Goal: Task Accomplishment & Management: Use online tool/utility

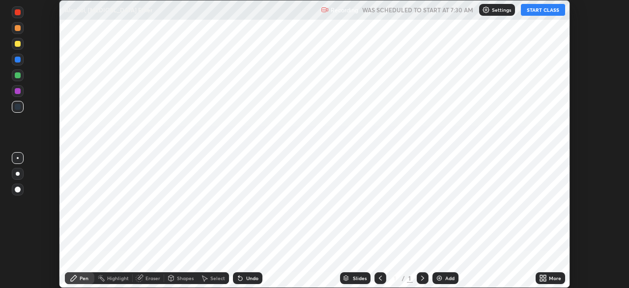
scroll to position [288, 629]
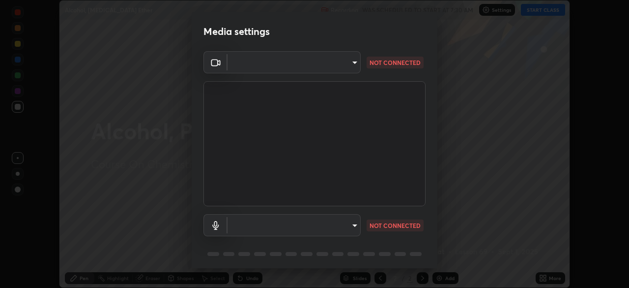
type input "c6a7adf67fe3e902c6359642f37e76cffb45c2b427c4b9b2b6da6468164bfec7"
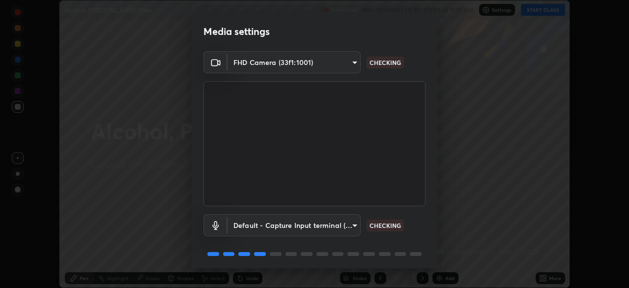
click at [286, 225] on body "Erase all Alcohol, [MEDICAL_DATA] Ether Recording WAS SCHEDULED TO START AT 7:3…" at bounding box center [314, 144] width 629 height 288
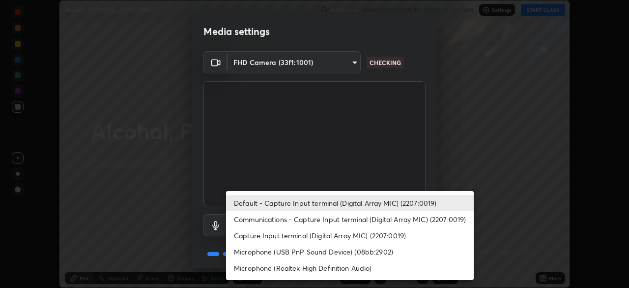
click at [302, 224] on li "Communications - Capture Input terminal (Digital Array MIC) (2207:0019)" at bounding box center [350, 219] width 248 height 16
type input "communications"
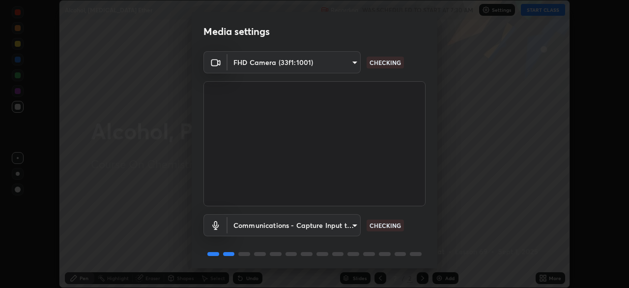
click at [290, 63] on body "Erase all Alcohol, [MEDICAL_DATA] Ether Recording WAS SCHEDULED TO START AT 7:3…" at bounding box center [314, 144] width 629 height 288
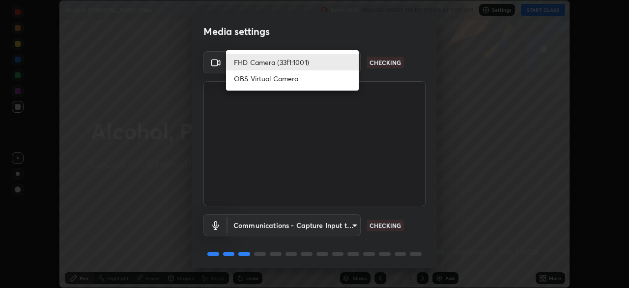
click at [272, 79] on li "OBS Virtual Camera" at bounding box center [292, 78] width 133 height 16
type input "3bea00eeac86fb66be6728b5c695c6c415261c56062ce64894d09a8807f83109"
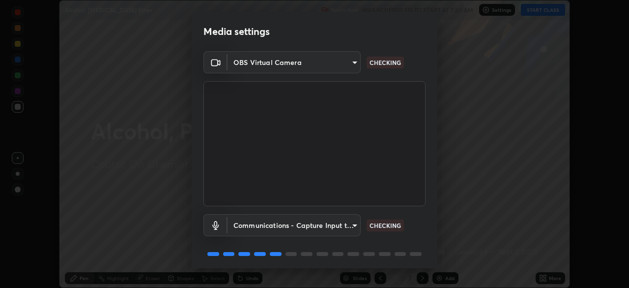
scroll to position [35, 0]
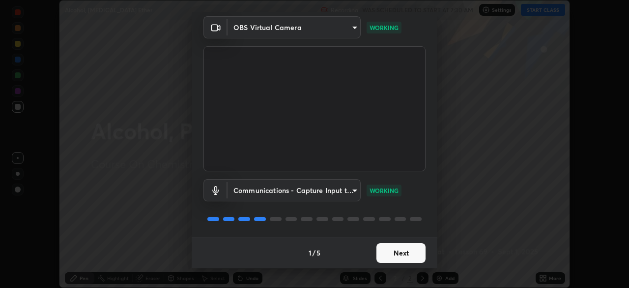
click at [391, 254] on button "Next" at bounding box center [401, 253] width 49 height 20
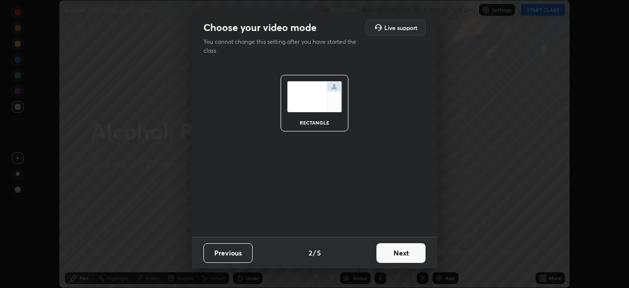
scroll to position [0, 0]
click at [392, 254] on button "Next" at bounding box center [401, 253] width 49 height 20
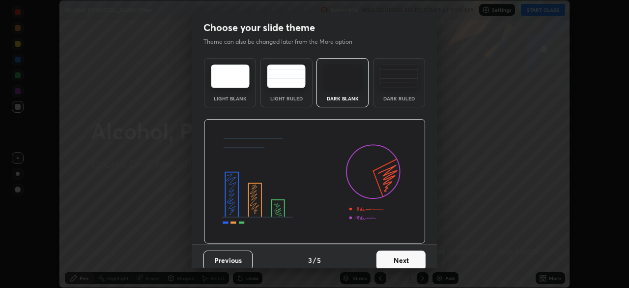
click at [392, 255] on button "Next" at bounding box center [401, 260] width 49 height 20
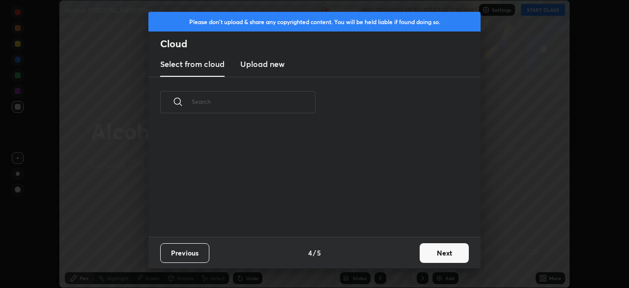
click at [427, 252] on button "Next" at bounding box center [444, 253] width 49 height 20
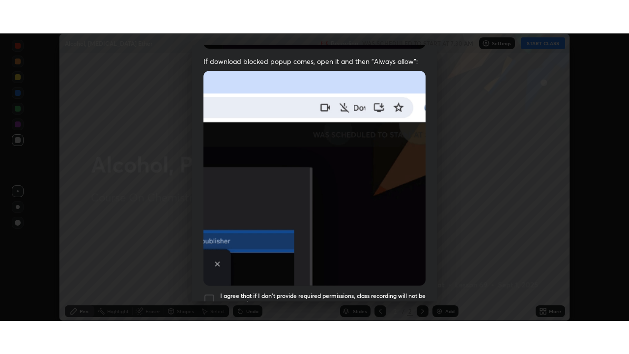
scroll to position [236, 0]
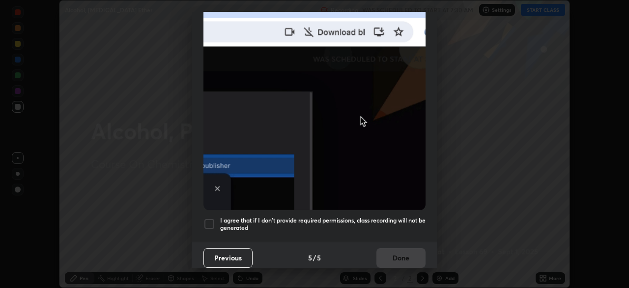
click at [352, 216] on h5 "I agree that if I don't provide required permissions, class recording will not …" at bounding box center [323, 223] width 206 height 15
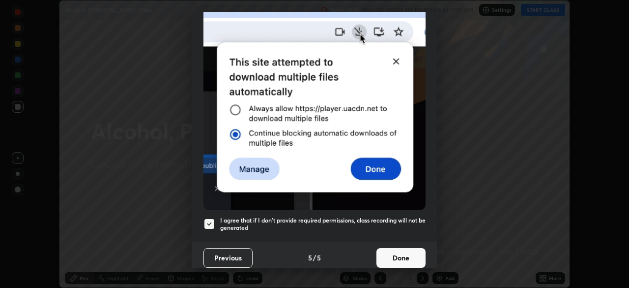
click at [396, 254] on button "Done" at bounding box center [401, 258] width 49 height 20
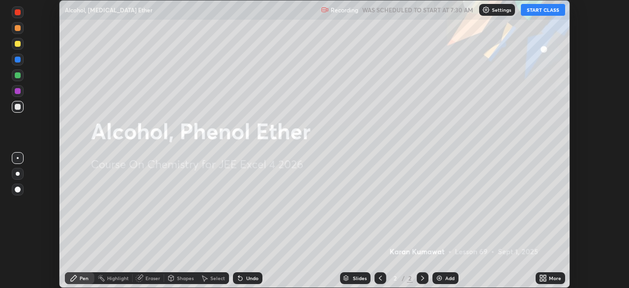
click at [540, 277] on icon at bounding box center [541, 276] width 2 height 2
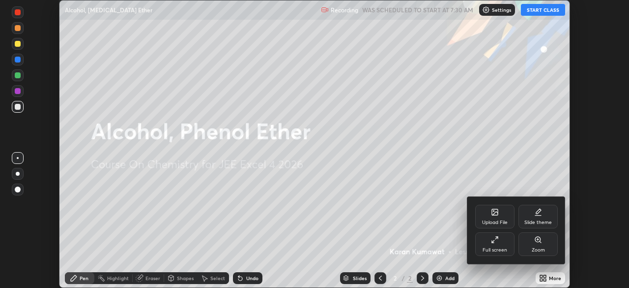
click at [488, 246] on div "Full screen" at bounding box center [494, 244] width 39 height 24
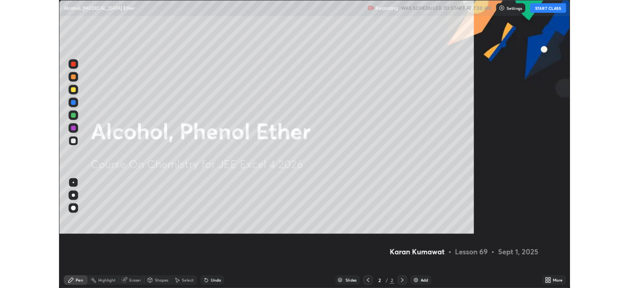
scroll to position [354, 629]
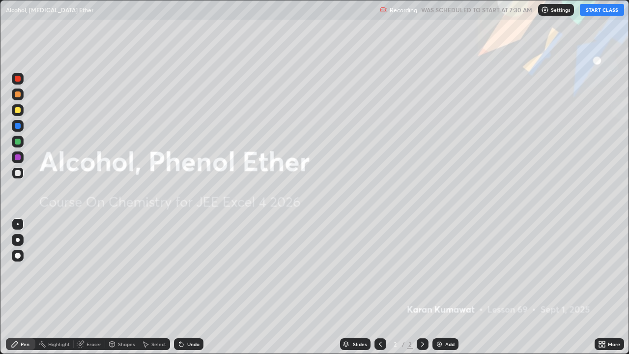
click at [600, 10] on button "START CLASS" at bounding box center [602, 10] width 44 height 12
click at [18, 240] on div at bounding box center [18, 240] width 4 height 4
click at [19, 95] on div at bounding box center [18, 94] width 6 height 6
click at [20, 96] on div at bounding box center [18, 94] width 6 height 6
click at [442, 287] on img at bounding box center [440, 344] width 8 height 8
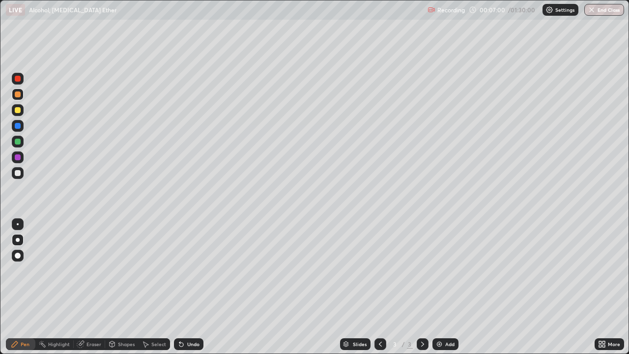
click at [15, 112] on div at bounding box center [18, 110] width 6 height 6
click at [15, 110] on div at bounding box center [18, 110] width 6 height 6
click at [19, 175] on div at bounding box center [18, 173] width 6 height 6
click at [18, 175] on div at bounding box center [18, 173] width 6 height 6
click at [17, 175] on div at bounding box center [18, 173] width 6 height 6
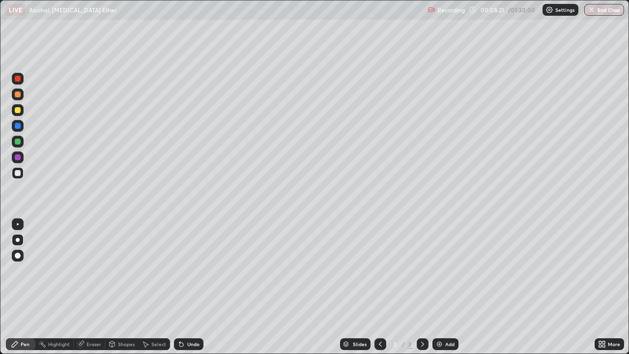
click at [20, 171] on div at bounding box center [18, 173] width 6 height 6
click at [18, 173] on div at bounding box center [18, 173] width 6 height 6
click at [17, 173] on div at bounding box center [18, 173] width 6 height 6
click at [18, 98] on div at bounding box center [18, 95] width 12 height 12
click at [19, 97] on div at bounding box center [18, 94] width 6 height 6
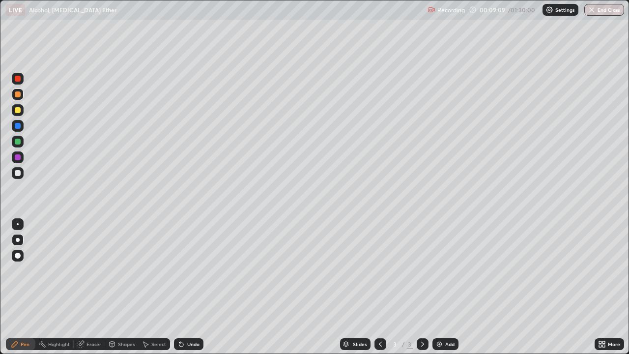
click at [17, 174] on div at bounding box center [18, 173] width 6 height 6
click at [18, 174] on div at bounding box center [18, 173] width 6 height 6
click at [18, 113] on div at bounding box center [18, 110] width 6 height 6
click at [17, 110] on div at bounding box center [18, 110] width 6 height 6
click at [16, 175] on div at bounding box center [18, 173] width 6 height 6
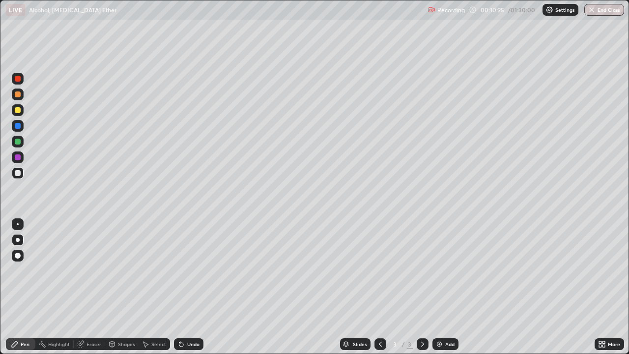
click at [18, 176] on div at bounding box center [18, 173] width 6 height 6
click at [442, 287] on img at bounding box center [440, 344] width 8 height 8
click at [17, 175] on div at bounding box center [18, 173] width 6 height 6
click at [14, 174] on div at bounding box center [18, 173] width 12 height 12
click at [16, 174] on div at bounding box center [18, 173] width 6 height 6
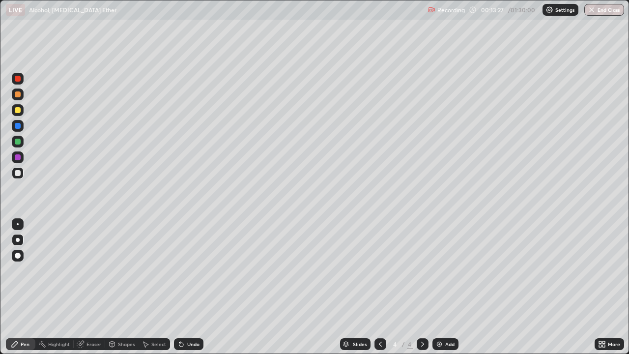
click at [17, 174] on div at bounding box center [18, 173] width 6 height 6
click at [17, 111] on div at bounding box center [18, 110] width 6 height 6
click at [20, 110] on div at bounding box center [18, 110] width 6 height 6
click at [17, 177] on div at bounding box center [18, 173] width 12 height 12
click at [17, 110] on div at bounding box center [18, 110] width 6 height 6
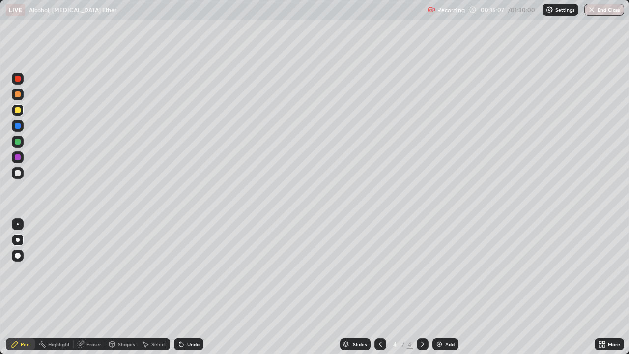
click at [17, 110] on div at bounding box center [18, 110] width 6 height 6
click at [17, 94] on div at bounding box center [18, 94] width 6 height 6
click at [20, 173] on div at bounding box center [18, 173] width 6 height 6
click at [21, 173] on div at bounding box center [18, 173] width 12 height 12
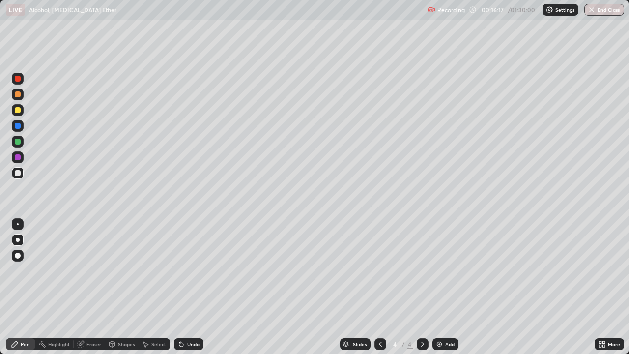
click at [94, 287] on div "Eraser" at bounding box center [94, 344] width 15 height 5
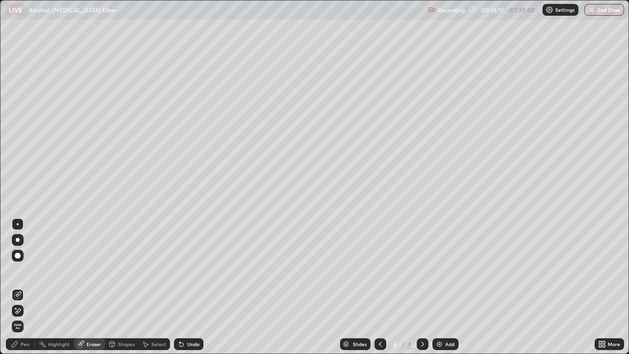
click at [19, 287] on div at bounding box center [18, 311] width 12 height 16
click at [28, 287] on div "Pen" at bounding box center [25, 344] width 9 height 5
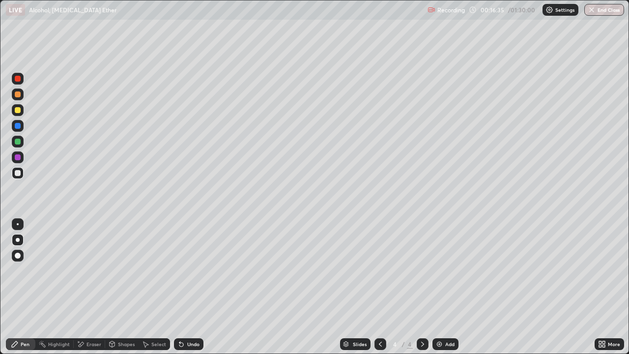
click at [25, 256] on div at bounding box center [18, 256] width 16 height 16
click at [15, 175] on div at bounding box center [18, 173] width 6 height 6
click at [16, 175] on div at bounding box center [18, 173] width 6 height 6
click at [18, 94] on div at bounding box center [18, 94] width 6 height 6
click at [18, 95] on div at bounding box center [18, 94] width 6 height 6
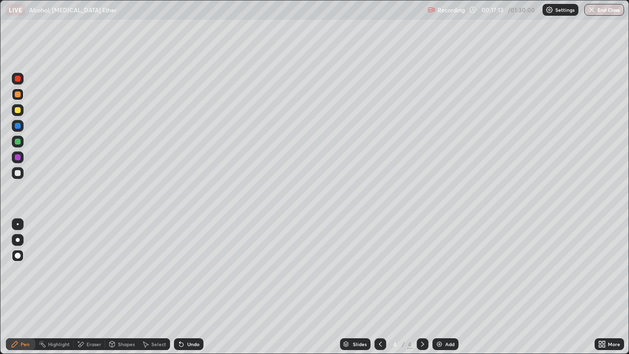
click at [16, 176] on div at bounding box center [18, 173] width 6 height 6
click at [17, 239] on div at bounding box center [18, 240] width 4 height 4
click at [443, 287] on div "Add" at bounding box center [446, 344] width 26 height 12
click at [18, 172] on div at bounding box center [18, 173] width 6 height 6
click at [17, 110] on div at bounding box center [18, 110] width 6 height 6
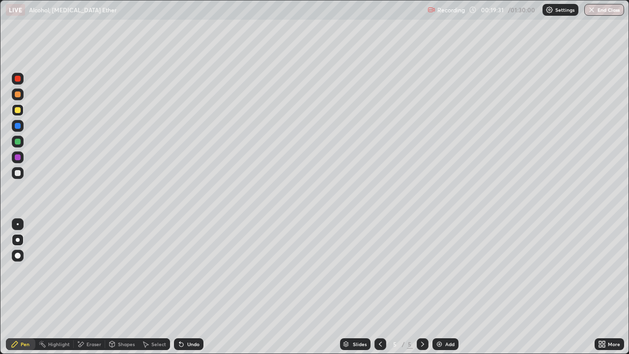
click at [380, 287] on icon at bounding box center [381, 344] width 8 height 8
click at [379, 287] on icon at bounding box center [381, 344] width 8 height 8
click at [422, 287] on icon at bounding box center [423, 344] width 8 height 8
click at [442, 287] on img at bounding box center [440, 344] width 8 height 8
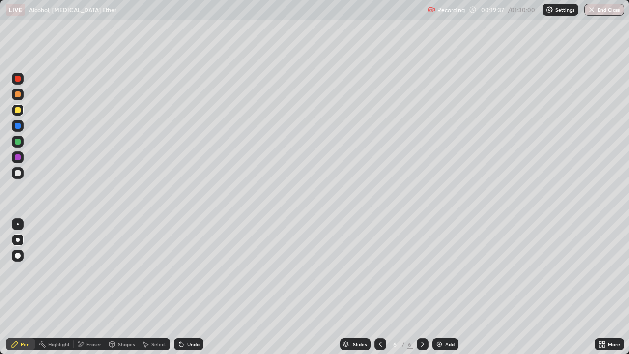
click at [16, 110] on div at bounding box center [18, 110] width 6 height 6
click at [18, 107] on div at bounding box center [18, 110] width 12 height 12
click at [18, 173] on div at bounding box center [18, 173] width 6 height 6
click at [91, 287] on div "Eraser" at bounding box center [94, 344] width 15 height 5
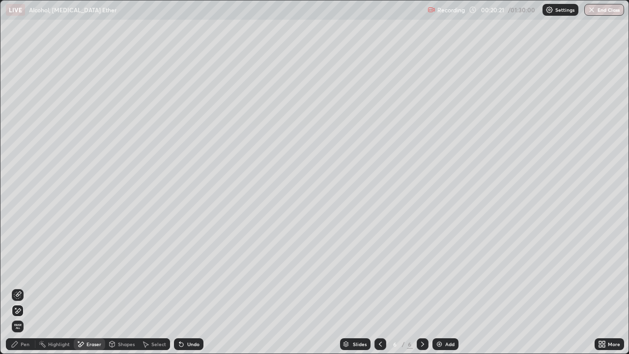
click at [23, 287] on div "Pen" at bounding box center [21, 344] width 30 height 12
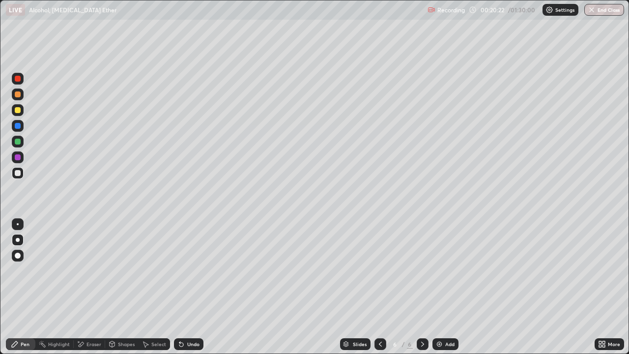
click at [20, 114] on div at bounding box center [18, 110] width 12 height 12
click at [17, 175] on div at bounding box center [18, 173] width 6 height 6
click at [605, 287] on icon at bounding box center [604, 346] width 2 height 2
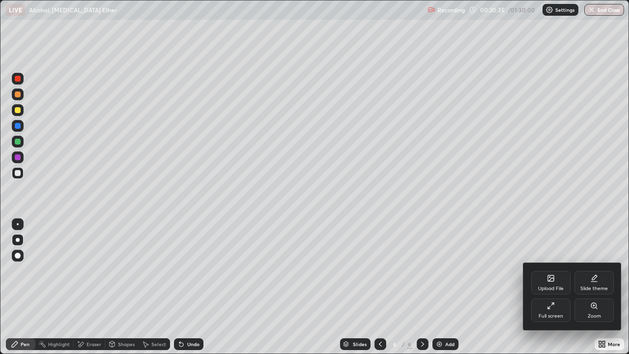
click at [558, 287] on div "Full screen" at bounding box center [551, 310] width 39 height 24
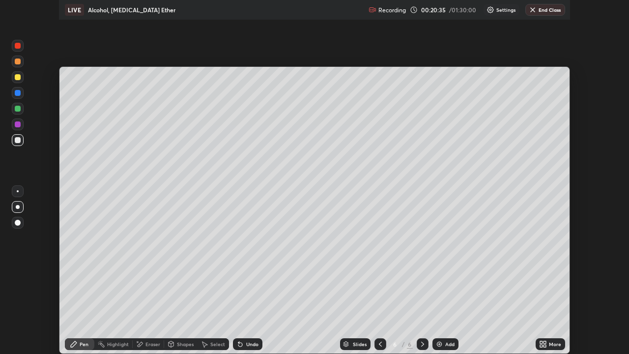
scroll to position [48881, 48539]
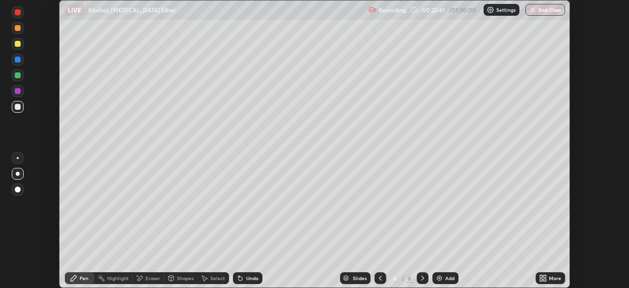
click at [545, 279] on icon at bounding box center [545, 279] width 2 height 2
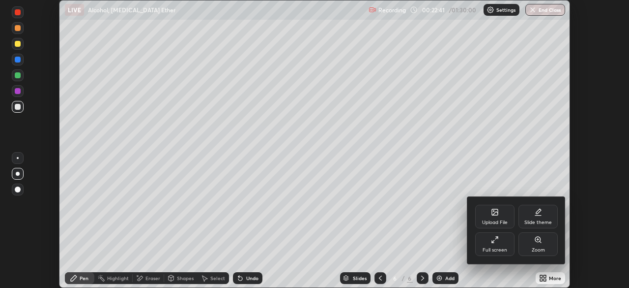
click at [488, 246] on div "Full screen" at bounding box center [494, 244] width 39 height 24
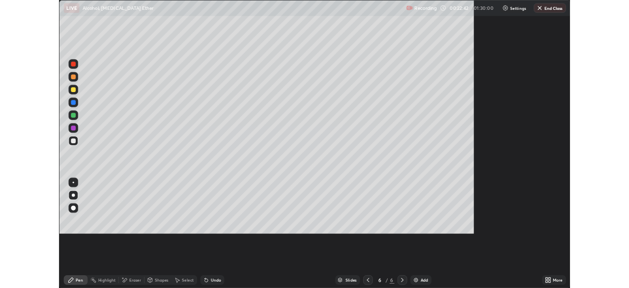
scroll to position [354, 629]
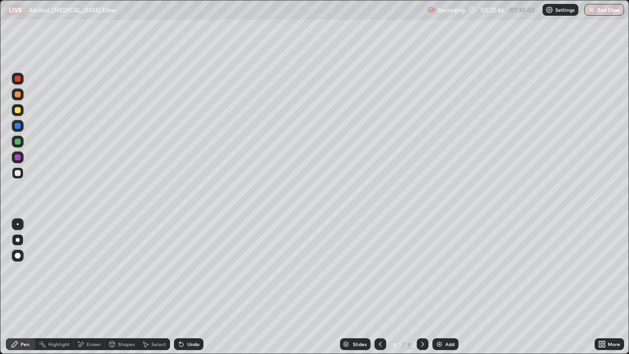
click at [17, 171] on div at bounding box center [18, 173] width 6 height 6
click at [12, 171] on div at bounding box center [18, 173] width 12 height 12
click at [17, 174] on div at bounding box center [18, 173] width 6 height 6
click at [15, 173] on div at bounding box center [18, 173] width 6 height 6
click at [19, 111] on div at bounding box center [18, 110] width 6 height 6
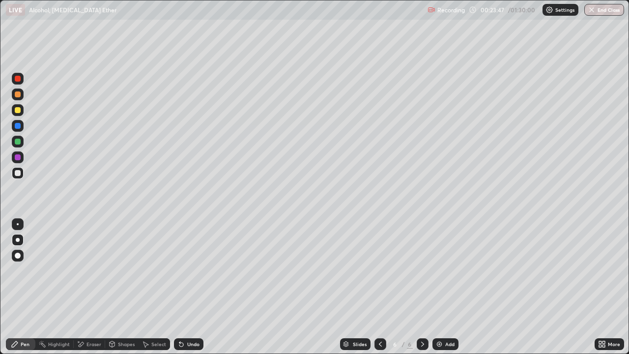
click at [19, 111] on div at bounding box center [18, 110] width 6 height 6
click at [19, 174] on div at bounding box center [18, 173] width 6 height 6
click at [196, 287] on div "Undo" at bounding box center [193, 344] width 12 height 5
click at [193, 287] on div "Undo" at bounding box center [193, 344] width 12 height 5
click at [161, 287] on div "Select" at bounding box center [158, 344] width 15 height 5
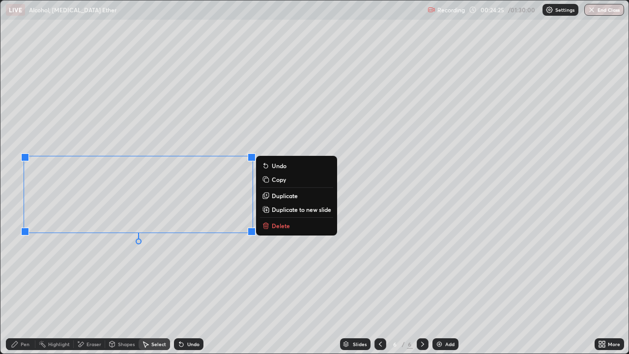
click at [28, 287] on div "Pen" at bounding box center [25, 344] width 9 height 5
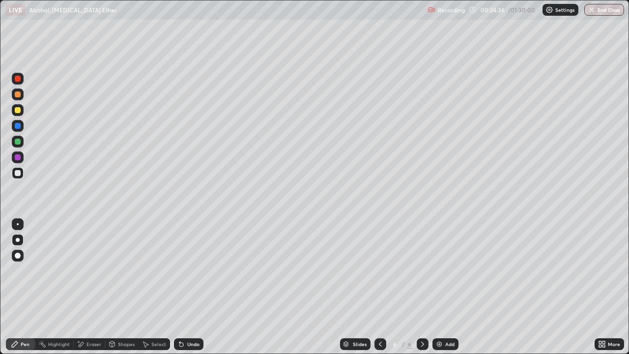
click at [192, 287] on div "Undo" at bounding box center [193, 344] width 12 height 5
click at [16, 109] on div at bounding box center [18, 110] width 6 height 6
click at [14, 108] on div at bounding box center [18, 110] width 12 height 12
click at [18, 95] on div at bounding box center [18, 94] width 6 height 6
click at [17, 95] on div at bounding box center [18, 94] width 6 height 6
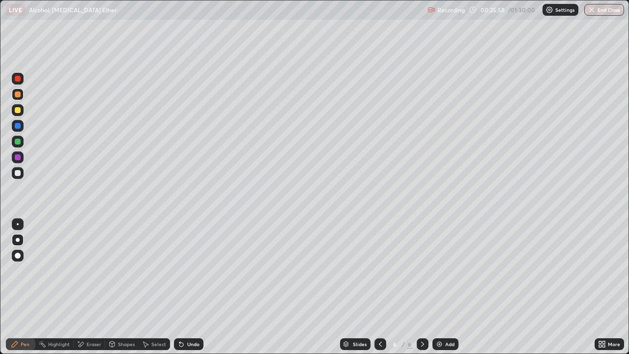
click at [19, 110] on div at bounding box center [18, 110] width 6 height 6
click at [18, 109] on div at bounding box center [18, 110] width 6 height 6
click at [17, 174] on div at bounding box center [18, 173] width 6 height 6
click at [15, 174] on div at bounding box center [18, 173] width 6 height 6
click at [17, 111] on div at bounding box center [18, 110] width 6 height 6
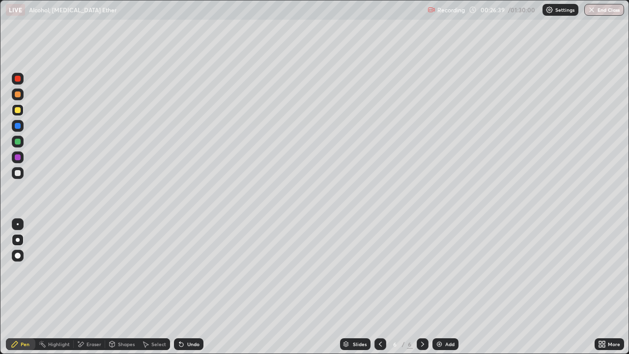
click at [16, 111] on div at bounding box center [18, 110] width 6 height 6
click at [17, 173] on div at bounding box center [18, 173] width 6 height 6
click at [17, 111] on div at bounding box center [18, 110] width 6 height 6
click at [18, 112] on div at bounding box center [18, 110] width 6 height 6
click at [608, 287] on div "More" at bounding box center [610, 344] width 30 height 12
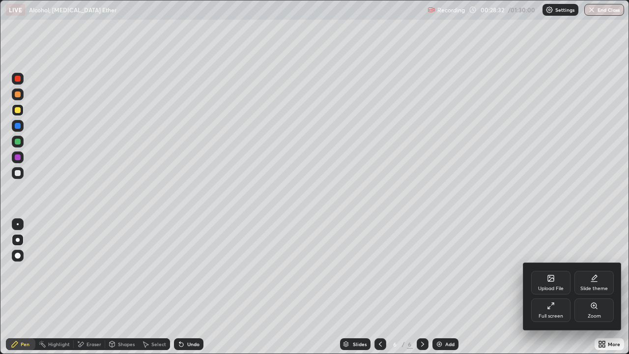
click at [551, 287] on div "Full screen" at bounding box center [551, 316] width 25 height 5
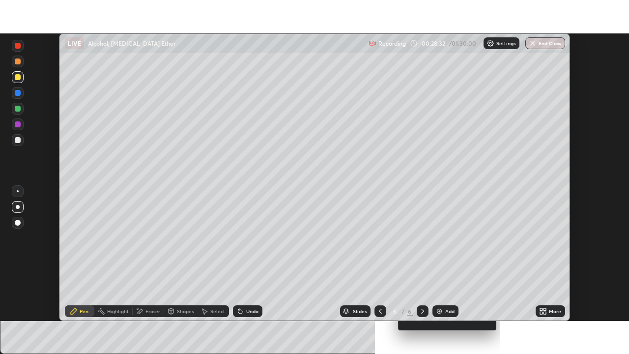
scroll to position [48881, 48539]
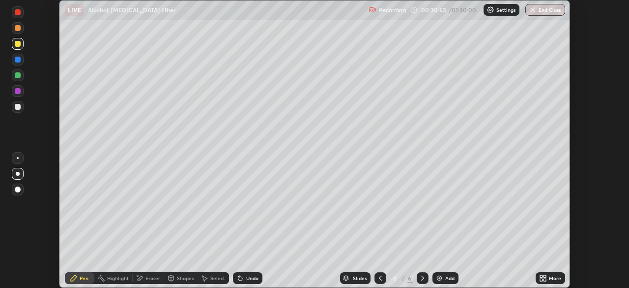
click at [17, 45] on div at bounding box center [18, 44] width 6 height 6
click at [444, 279] on div "Add" at bounding box center [446, 278] width 26 height 12
click at [545, 276] on icon at bounding box center [545, 276] width 2 height 2
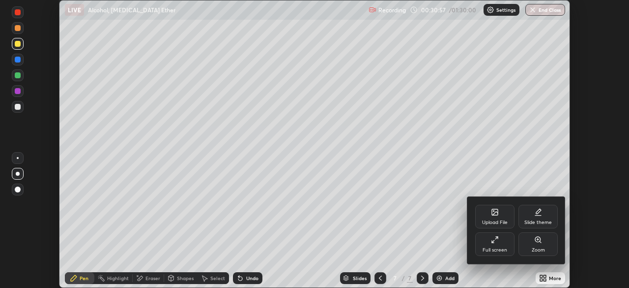
click at [495, 247] on div "Full screen" at bounding box center [495, 249] width 25 height 5
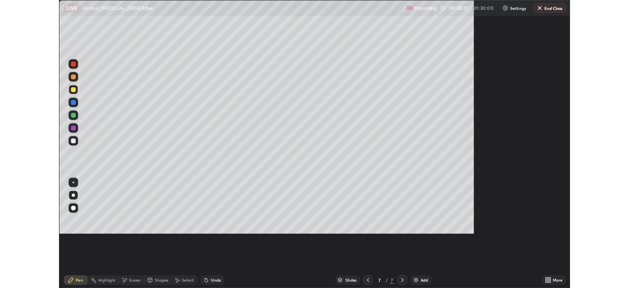
scroll to position [354, 629]
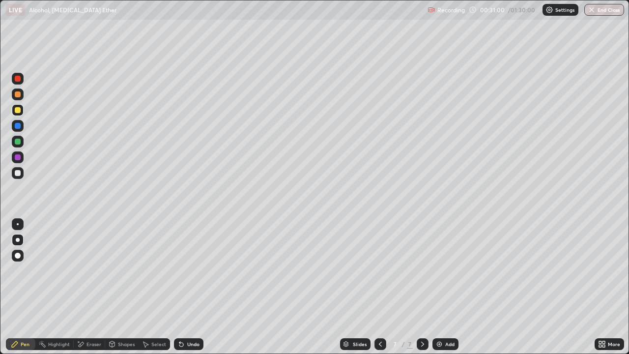
click at [17, 108] on div at bounding box center [18, 110] width 6 height 6
click at [602, 287] on icon at bounding box center [600, 346] width 2 height 2
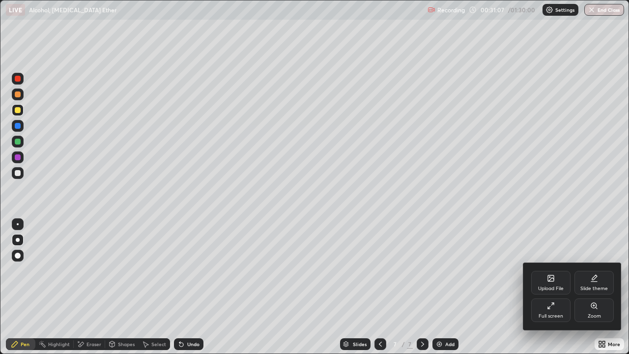
click at [550, 287] on div "Full screen" at bounding box center [551, 310] width 39 height 24
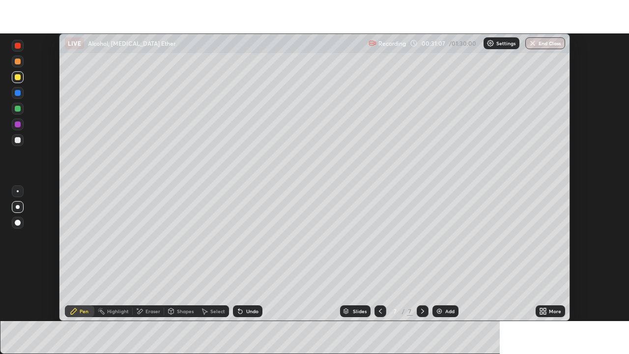
scroll to position [48881, 48539]
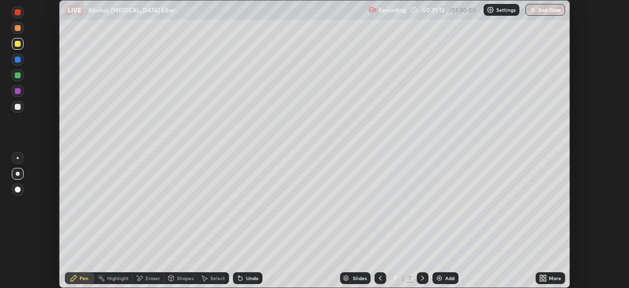
click at [543, 276] on icon at bounding box center [543, 278] width 8 height 8
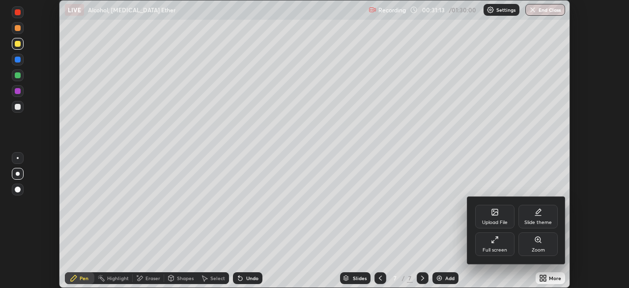
click at [485, 245] on div "Full screen" at bounding box center [494, 244] width 39 height 24
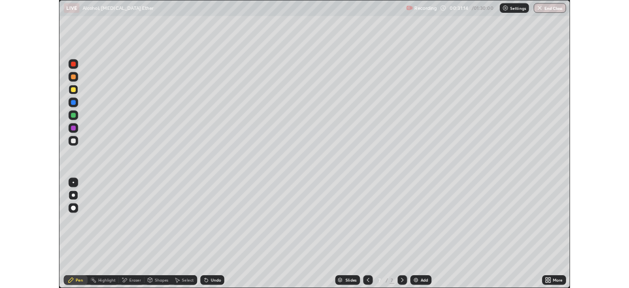
scroll to position [354, 629]
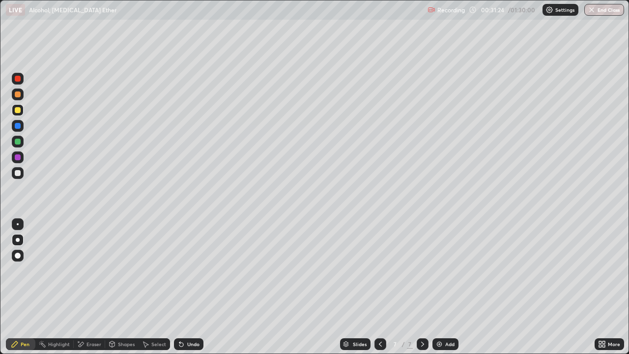
click at [602, 287] on icon at bounding box center [602, 344] width 8 height 8
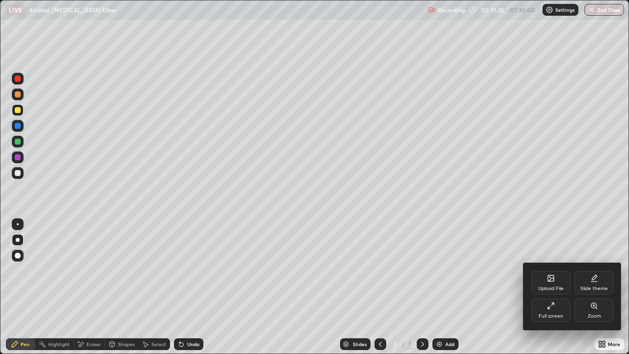
click at [543, 287] on div "Full screen" at bounding box center [551, 316] width 25 height 5
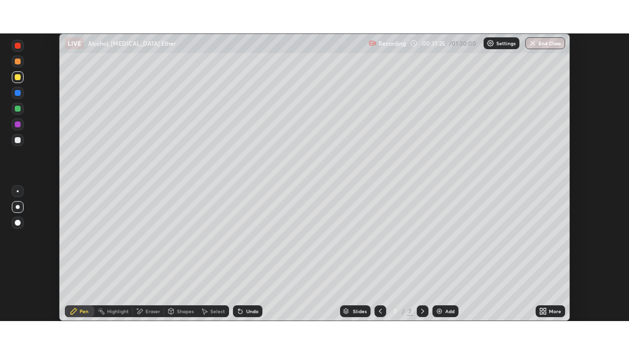
scroll to position [48881, 48539]
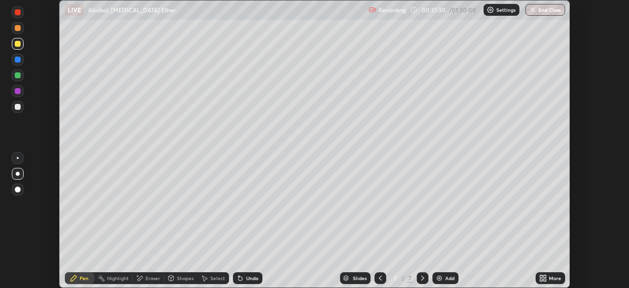
click at [546, 283] on div "More" at bounding box center [551, 278] width 30 height 12
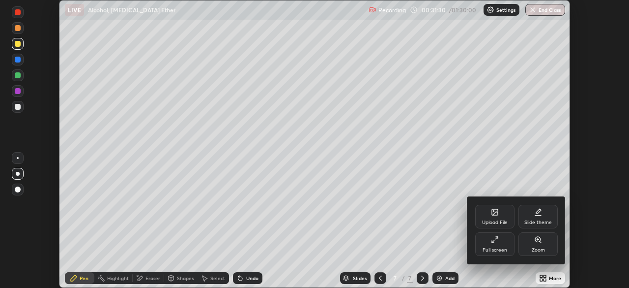
click at [489, 244] on div "Full screen" at bounding box center [494, 244] width 39 height 24
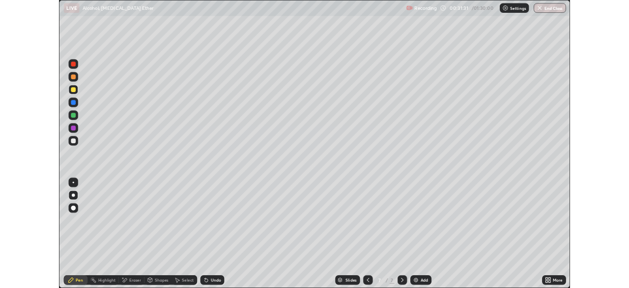
scroll to position [354, 629]
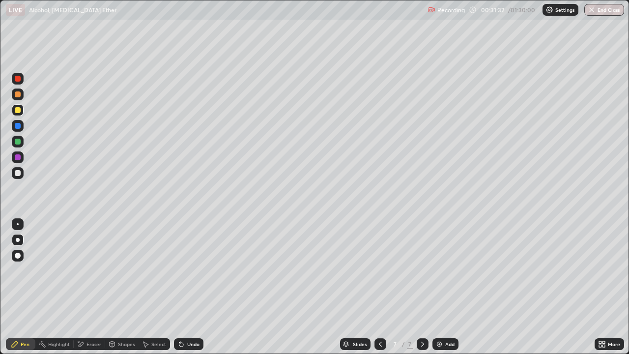
click at [18, 173] on div at bounding box center [18, 173] width 6 height 6
click at [17, 174] on div at bounding box center [18, 173] width 6 height 6
click at [14, 175] on div at bounding box center [18, 173] width 12 height 12
click at [15, 175] on div at bounding box center [18, 173] width 6 height 6
click at [17, 95] on div at bounding box center [18, 94] width 6 height 6
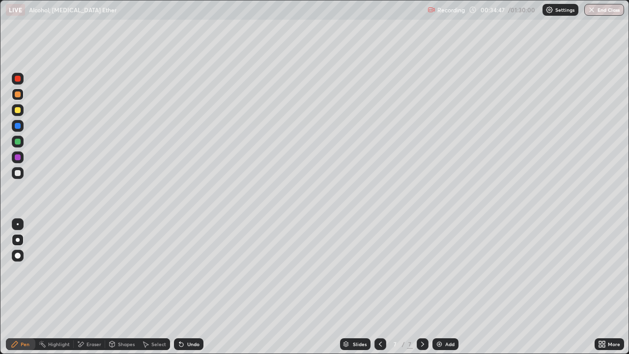
click at [17, 96] on div at bounding box center [18, 94] width 6 height 6
click at [445, 287] on div "Add" at bounding box center [446, 344] width 26 height 12
click at [18, 175] on div at bounding box center [18, 173] width 6 height 6
click at [18, 174] on div at bounding box center [18, 173] width 6 height 6
click at [190, 287] on div "Undo" at bounding box center [193, 344] width 12 height 5
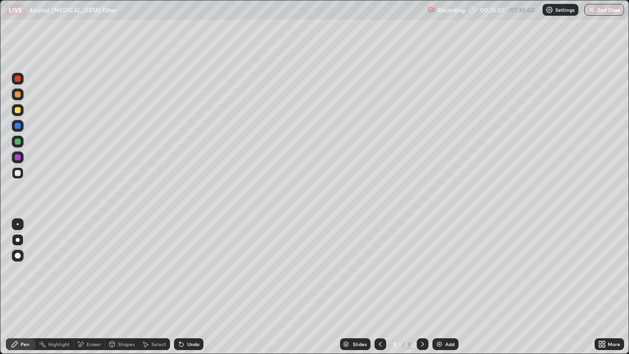
click at [191, 287] on div "Undo" at bounding box center [193, 344] width 12 height 5
click at [192, 287] on div "Undo" at bounding box center [193, 344] width 12 height 5
click at [191, 287] on div "Undo" at bounding box center [189, 344] width 30 height 12
click at [18, 109] on div at bounding box center [18, 110] width 6 height 6
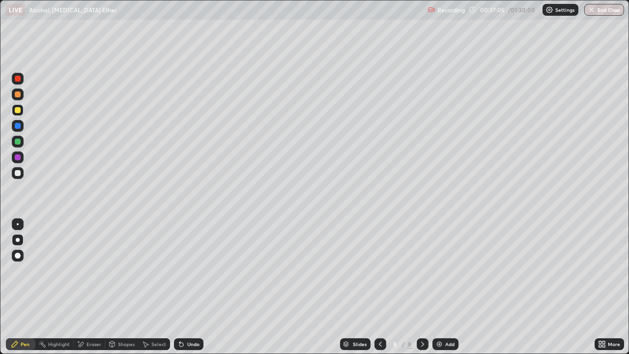
click at [20, 109] on div at bounding box center [18, 110] width 6 height 6
click at [453, 287] on div "Add" at bounding box center [449, 344] width 9 height 5
click at [18, 112] on div at bounding box center [18, 110] width 6 height 6
click at [18, 109] on div at bounding box center [18, 110] width 6 height 6
click at [18, 172] on div at bounding box center [18, 173] width 6 height 6
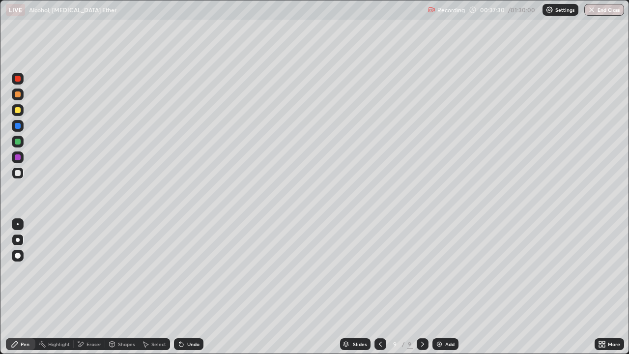
click at [19, 172] on div at bounding box center [18, 173] width 6 height 6
click at [14, 173] on div at bounding box center [18, 173] width 12 height 12
click at [14, 172] on div at bounding box center [18, 173] width 12 height 12
click at [90, 287] on div "Eraser" at bounding box center [94, 344] width 15 height 5
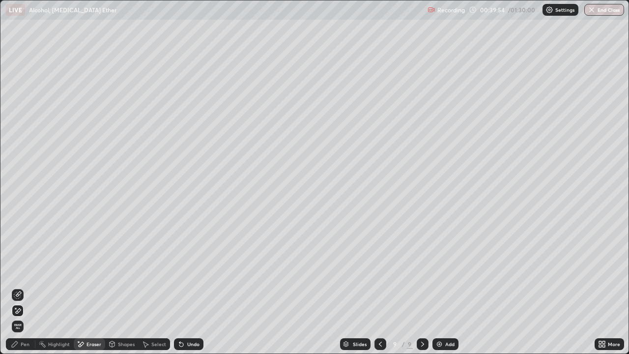
click at [27, 287] on div "Pen" at bounding box center [25, 344] width 9 height 5
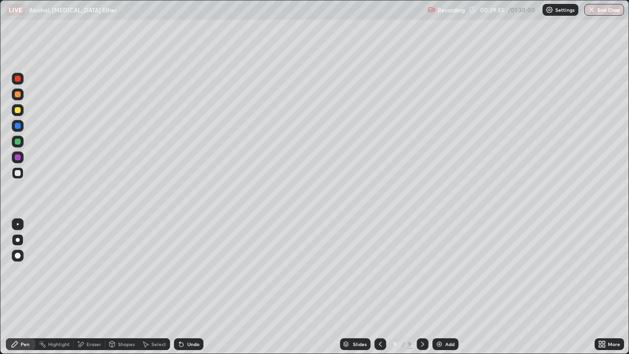
click at [18, 176] on div at bounding box center [18, 173] width 6 height 6
click at [19, 176] on div at bounding box center [18, 173] width 6 height 6
click at [18, 113] on div at bounding box center [18, 110] width 6 height 6
click at [446, 287] on div "Add" at bounding box center [449, 344] width 9 height 5
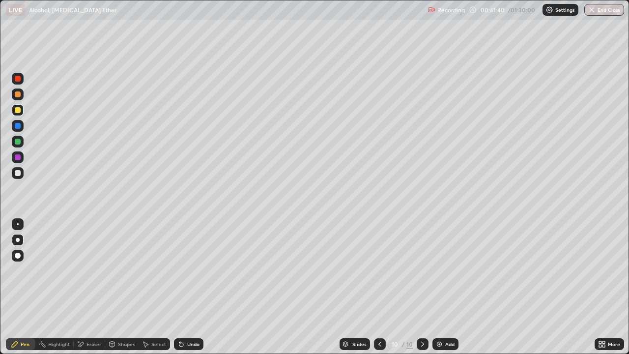
click at [17, 174] on div at bounding box center [18, 173] width 6 height 6
click at [17, 176] on div at bounding box center [18, 173] width 6 height 6
click at [18, 96] on div at bounding box center [18, 94] width 6 height 6
click at [17, 95] on div at bounding box center [18, 94] width 6 height 6
click at [18, 174] on div at bounding box center [18, 173] width 6 height 6
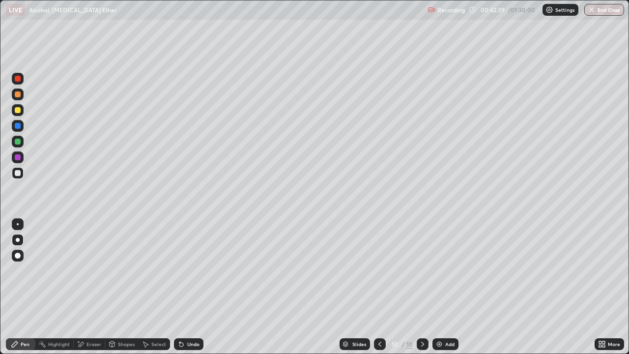
click at [18, 173] on div at bounding box center [18, 173] width 6 height 6
click at [155, 287] on div "Select" at bounding box center [158, 344] width 15 height 5
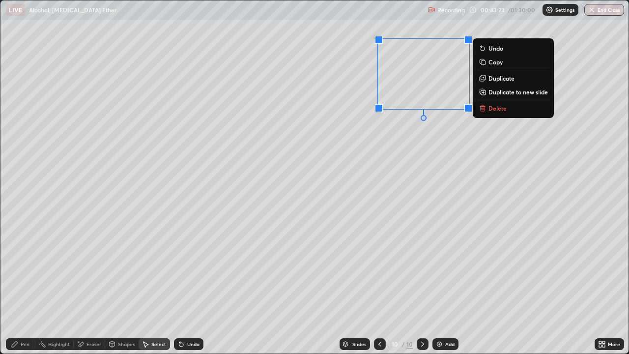
click at [505, 78] on p "Duplicate" at bounding box center [502, 78] width 26 height 8
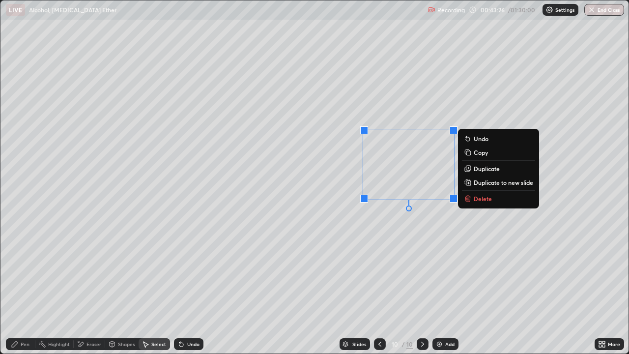
click at [85, 257] on div "0 ° Undo Copy Duplicate Duplicate to new slide Delete" at bounding box center [314, 176] width 628 height 353
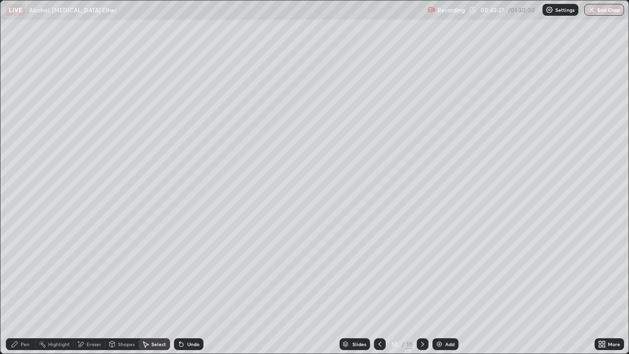
click at [20, 287] on div "Pen" at bounding box center [21, 344] width 30 height 12
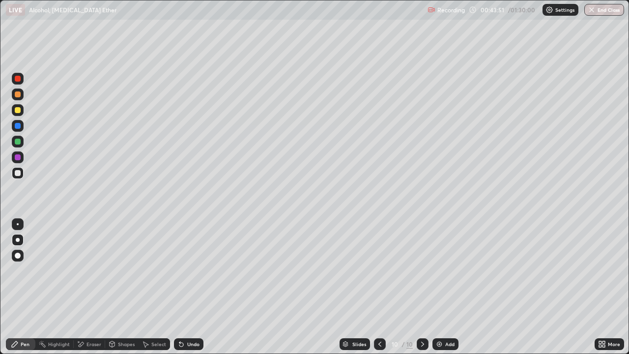
click at [12, 172] on div at bounding box center [18, 173] width 12 height 12
click at [446, 287] on div "Add" at bounding box center [449, 344] width 9 height 5
click at [18, 110] on div at bounding box center [18, 110] width 6 height 6
click at [604, 287] on icon at bounding box center [602, 344] width 8 height 8
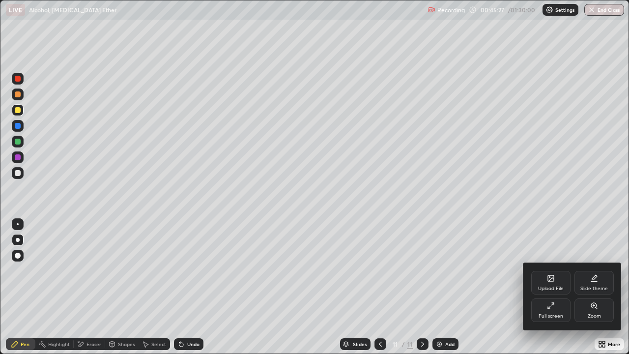
click at [546, 287] on div "Full screen" at bounding box center [551, 316] width 25 height 5
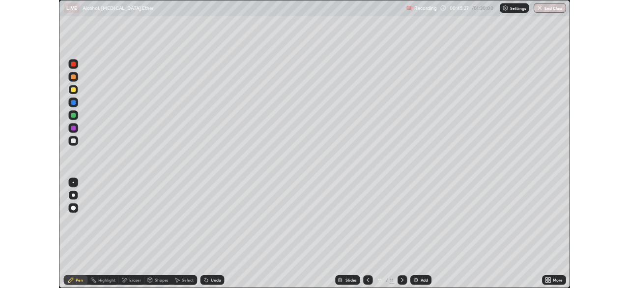
scroll to position [48881, 48539]
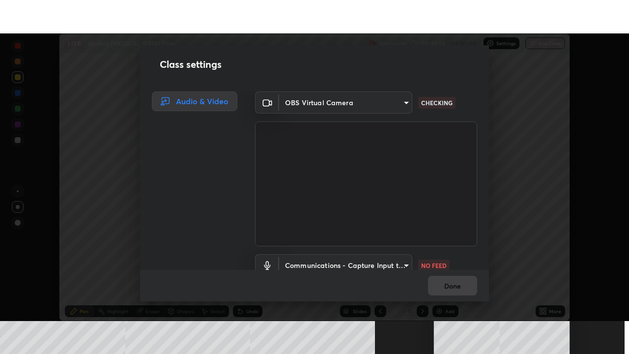
scroll to position [45, 0]
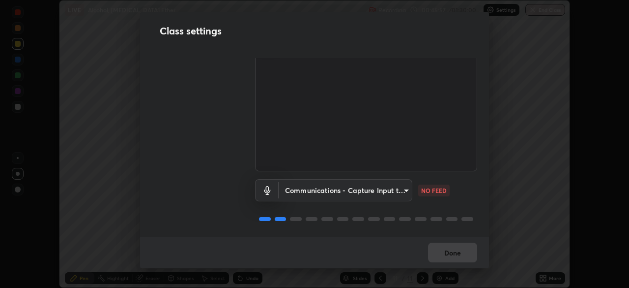
click at [358, 188] on body "Erase all LIVE Alcohol, Phenol Ether Recording 00:45:57 / 01:30:00 Settings End…" at bounding box center [314, 144] width 629 height 288
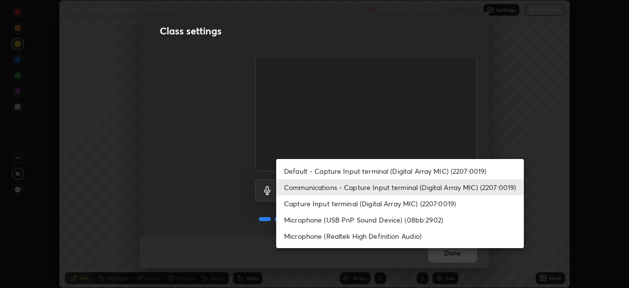
click at [316, 170] on li "Default - Capture Input terminal (Digital Array MIC) (2207:0019)" at bounding box center [400, 171] width 248 height 16
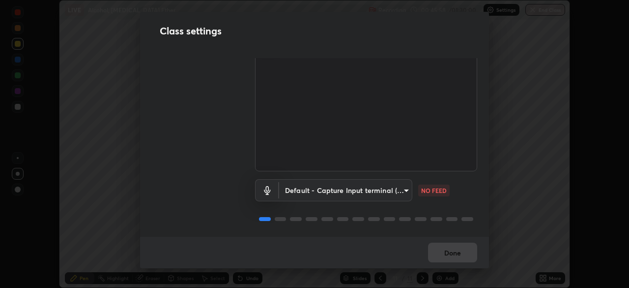
click at [317, 190] on body "Erase all LIVE Alcohol, Phenol Ether Recording 00:45:58 / 01:30:00 Settings End…" at bounding box center [314, 144] width 629 height 288
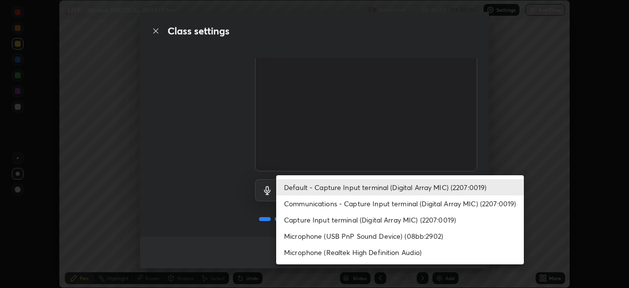
click at [321, 186] on li "Default - Capture Input terminal (Digital Array MIC) (2207:0019)" at bounding box center [400, 187] width 248 height 16
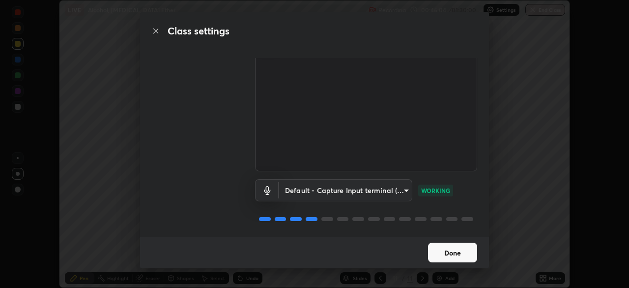
click at [335, 182] on body "Erase all LIVE Alcohol, Phenol Ether Recording 00:46:04 / 01:30:00 Settings End…" at bounding box center [314, 144] width 629 height 288
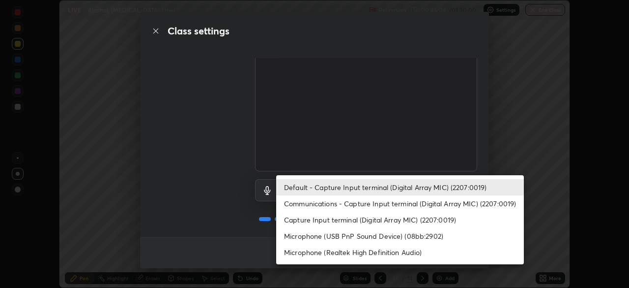
click at [319, 204] on li "Communications - Capture Input terminal (Digital Array MIC) (2207:0019)" at bounding box center [400, 203] width 248 height 16
type input "communications"
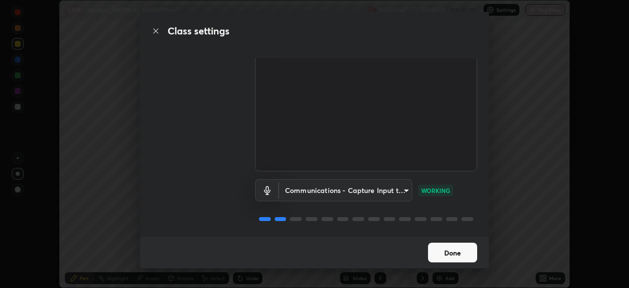
click at [450, 254] on button "Done" at bounding box center [452, 252] width 49 height 20
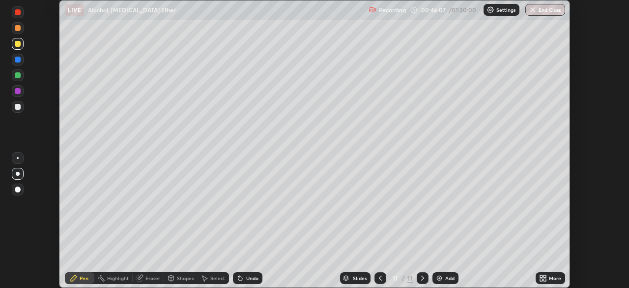
click at [546, 280] on icon at bounding box center [545, 279] width 2 height 2
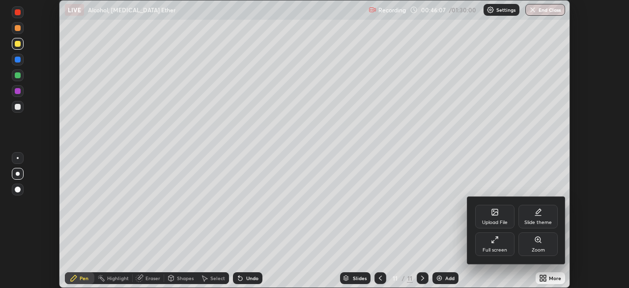
click at [499, 249] on div "Full screen" at bounding box center [495, 249] width 25 height 5
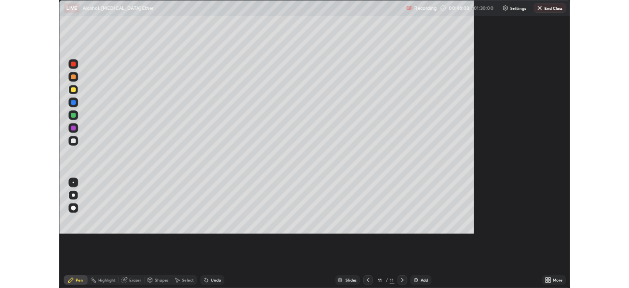
scroll to position [354, 629]
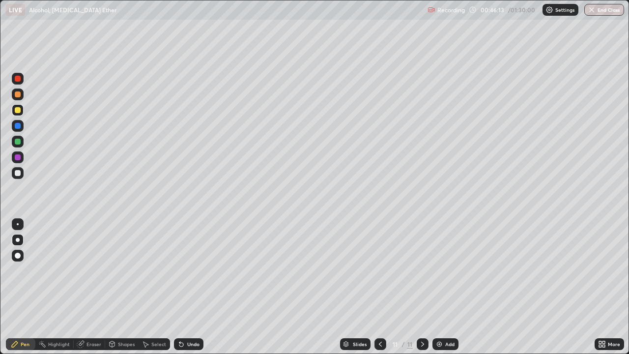
click at [20, 174] on div at bounding box center [18, 173] width 6 height 6
click at [379, 287] on icon at bounding box center [381, 344] width 8 height 8
click at [423, 287] on icon at bounding box center [423, 344] width 8 height 8
click at [17, 175] on div at bounding box center [18, 173] width 6 height 6
click at [19, 174] on div at bounding box center [18, 173] width 6 height 6
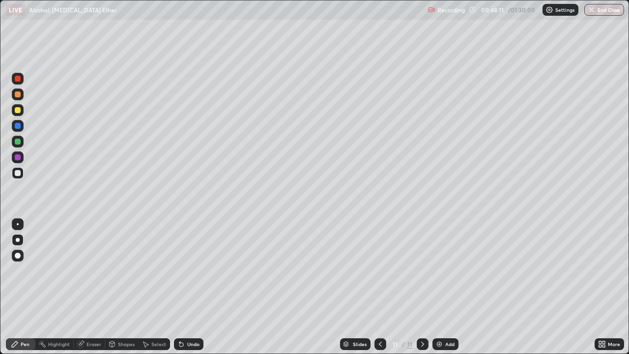
click at [15, 172] on div at bounding box center [18, 173] width 6 height 6
click at [20, 174] on div at bounding box center [18, 173] width 6 height 6
click at [23, 174] on div at bounding box center [18, 173] width 12 height 12
click at [19, 111] on div at bounding box center [18, 110] width 6 height 6
click at [20, 110] on div at bounding box center [18, 110] width 6 height 6
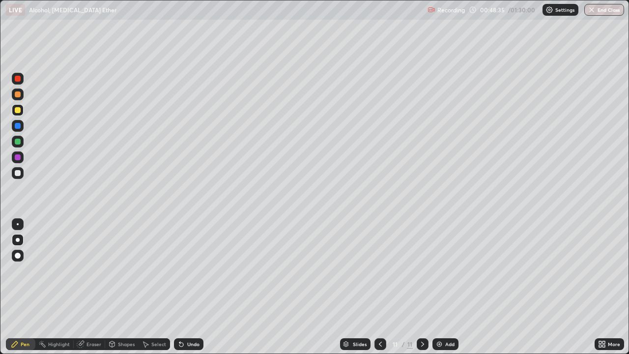
click at [17, 173] on div at bounding box center [18, 173] width 6 height 6
click at [18, 111] on div at bounding box center [18, 110] width 6 height 6
click at [20, 110] on div at bounding box center [18, 110] width 6 height 6
click at [20, 111] on div at bounding box center [18, 110] width 6 height 6
click at [17, 112] on div at bounding box center [18, 110] width 6 height 6
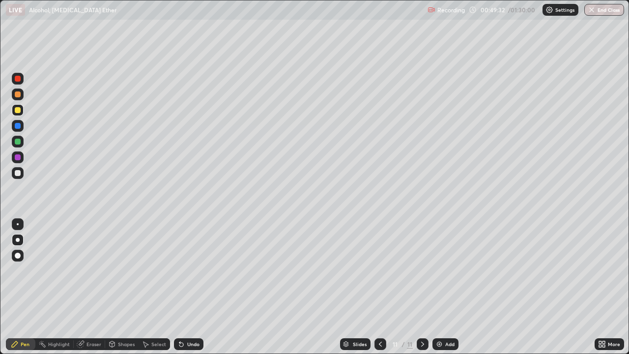
click at [602, 287] on icon at bounding box center [602, 344] width 8 height 8
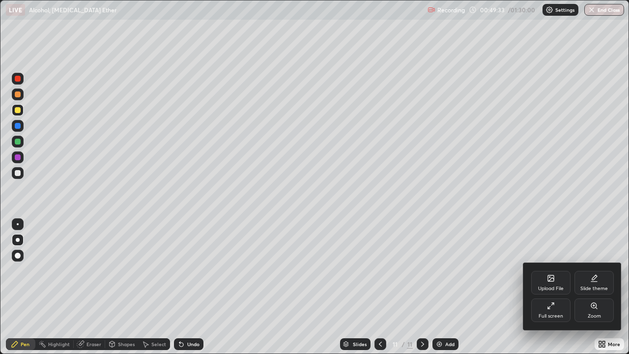
click at [554, 287] on div "Full screen" at bounding box center [551, 310] width 39 height 24
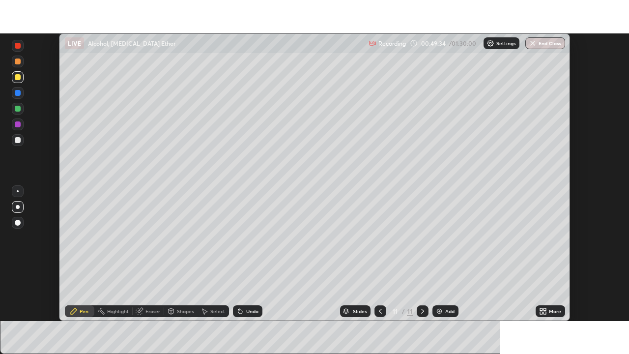
scroll to position [48881, 48539]
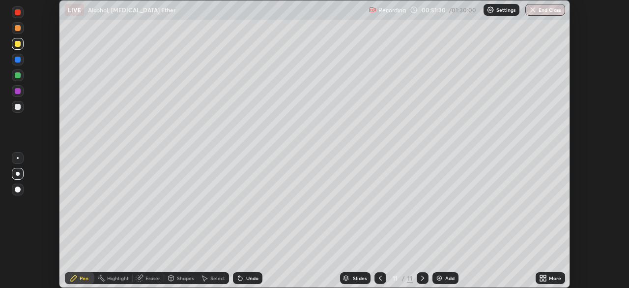
click at [543, 278] on icon at bounding box center [543, 278] width 8 height 8
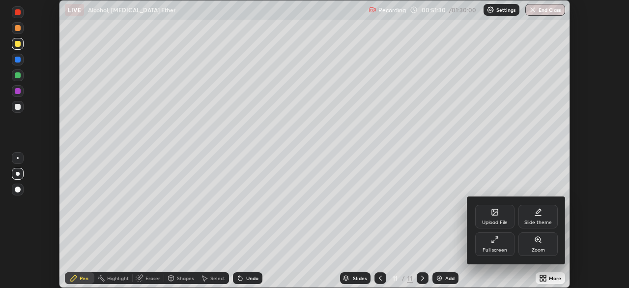
click at [495, 248] on div "Full screen" at bounding box center [495, 249] width 25 height 5
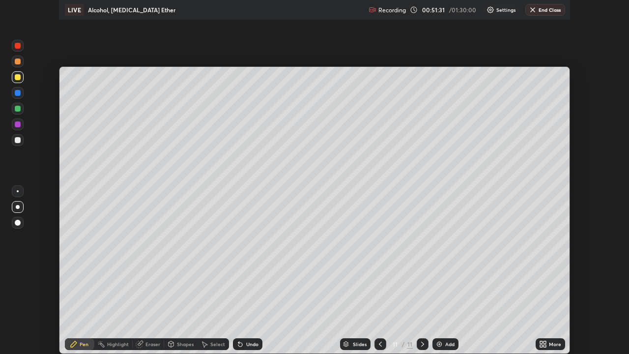
scroll to position [354, 629]
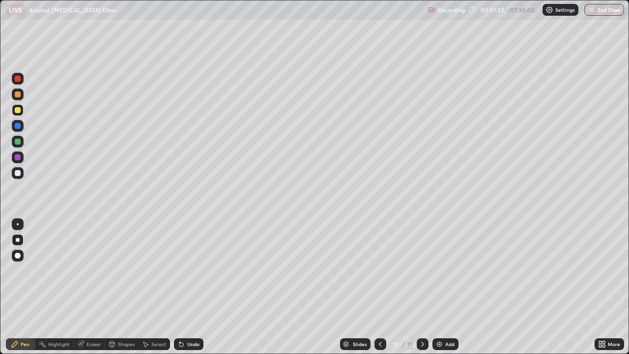
click at [441, 287] on img at bounding box center [440, 344] width 8 height 8
click at [15, 110] on div at bounding box center [18, 110] width 6 height 6
click at [18, 109] on div at bounding box center [18, 110] width 6 height 6
click at [16, 173] on div at bounding box center [18, 173] width 6 height 6
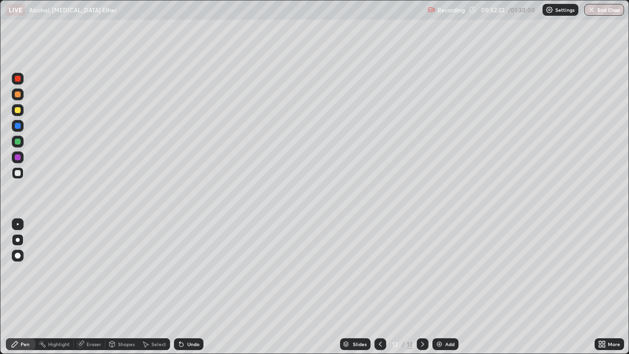
click at [16, 175] on div at bounding box center [18, 173] width 6 height 6
click at [16, 174] on div at bounding box center [18, 173] width 6 height 6
click at [17, 174] on div at bounding box center [18, 173] width 6 height 6
click at [192, 287] on div "Undo" at bounding box center [193, 344] width 12 height 5
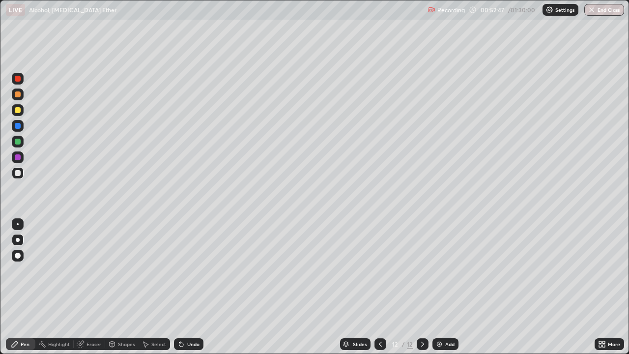
click at [191, 287] on div "Undo" at bounding box center [193, 344] width 12 height 5
click at [192, 287] on div "Undo" at bounding box center [189, 344] width 30 height 12
click at [380, 287] on icon at bounding box center [381, 344] width 8 height 8
click at [153, 287] on div "Select" at bounding box center [158, 344] width 15 height 5
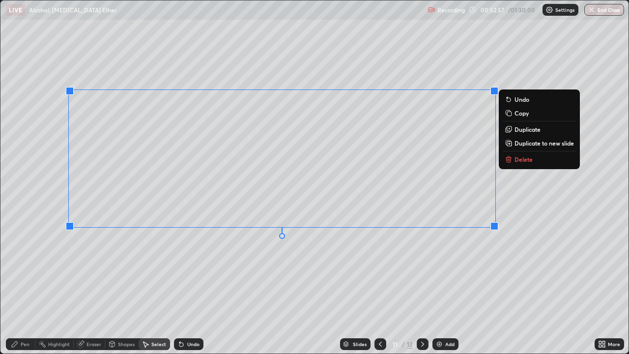
click at [522, 115] on p "Copy" at bounding box center [522, 113] width 14 height 8
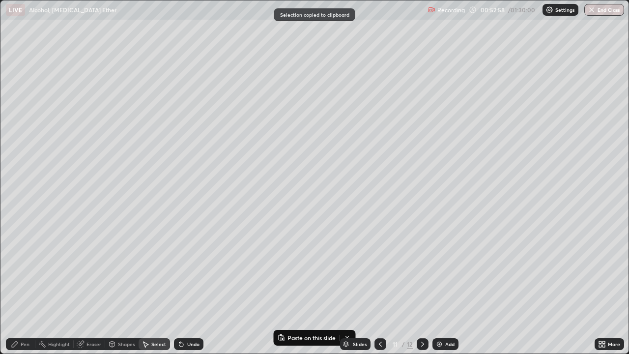
click at [422, 287] on icon at bounding box center [423, 344] width 8 height 8
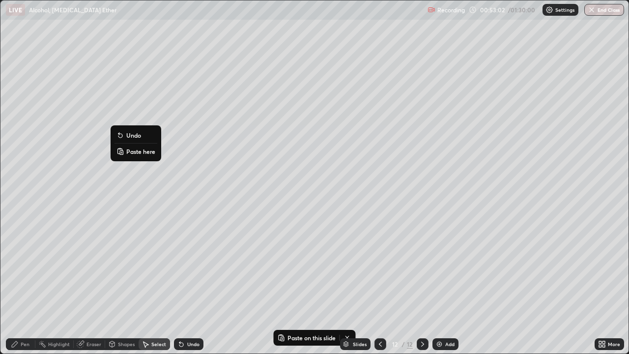
click at [135, 151] on p "Paste here" at bounding box center [140, 152] width 29 height 8
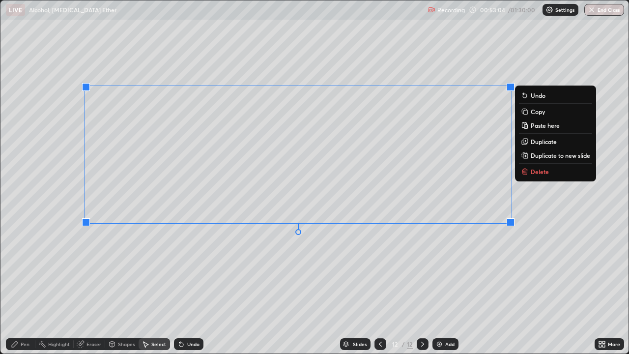
click at [26, 287] on div "Pen" at bounding box center [25, 344] width 9 height 5
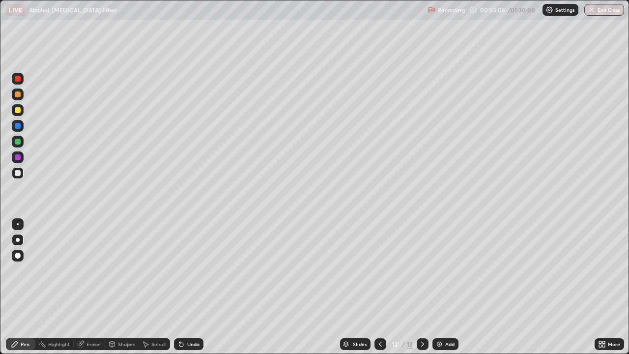
click at [91, 287] on div "Eraser" at bounding box center [94, 344] width 15 height 5
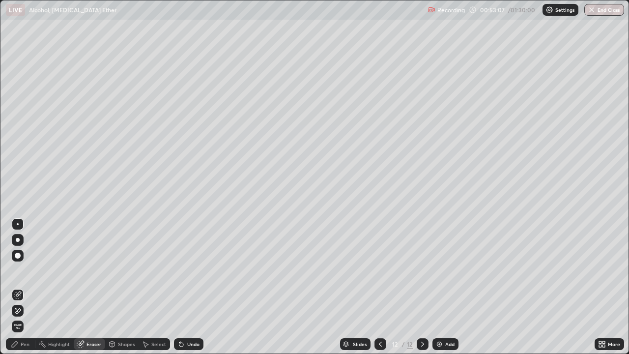
click at [18, 287] on icon at bounding box center [18, 311] width 8 height 8
click at [27, 287] on div "Pen" at bounding box center [25, 344] width 9 height 5
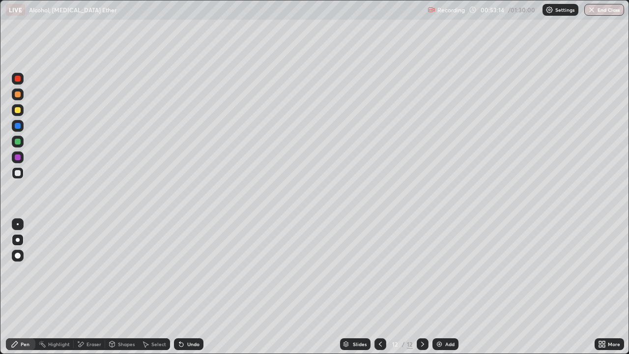
click at [18, 173] on div at bounding box center [18, 173] width 6 height 6
click at [18, 109] on div at bounding box center [18, 110] width 6 height 6
click at [445, 287] on div "Add" at bounding box center [449, 344] width 9 height 5
click at [15, 175] on div at bounding box center [18, 173] width 6 height 6
click at [16, 173] on div at bounding box center [18, 173] width 6 height 6
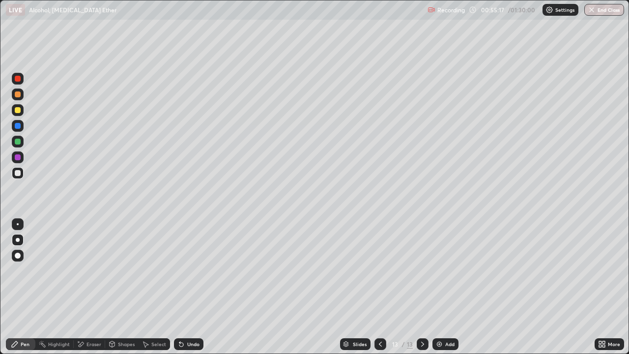
click at [18, 173] on div at bounding box center [18, 173] width 6 height 6
click at [16, 174] on div at bounding box center [18, 173] width 6 height 6
click at [17, 174] on div at bounding box center [18, 173] width 6 height 6
click at [20, 110] on div at bounding box center [18, 110] width 6 height 6
click at [20, 109] on div at bounding box center [18, 110] width 6 height 6
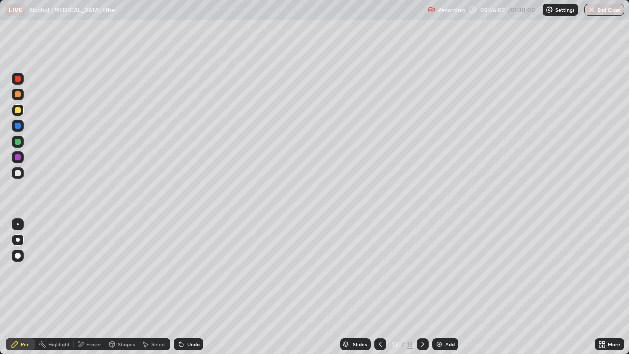
click at [18, 175] on div at bounding box center [18, 173] width 6 height 6
click at [22, 173] on div at bounding box center [18, 173] width 12 height 12
click at [17, 110] on div at bounding box center [18, 110] width 6 height 6
click at [19, 171] on div at bounding box center [18, 173] width 6 height 6
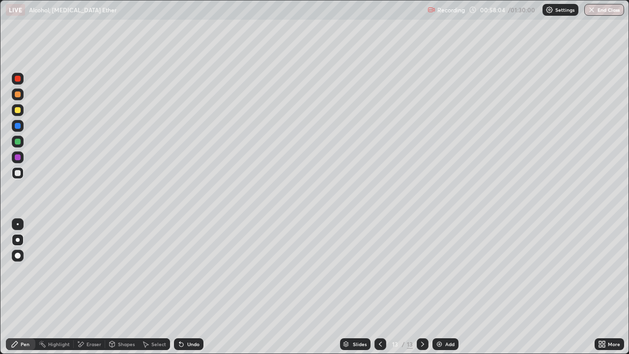
click at [15, 177] on div at bounding box center [18, 173] width 12 height 12
click at [16, 109] on div at bounding box center [18, 110] width 6 height 6
click at [445, 287] on div "Add" at bounding box center [449, 344] width 9 height 5
click at [17, 78] on div at bounding box center [18, 79] width 6 height 6
click at [18, 78] on div at bounding box center [18, 79] width 6 height 6
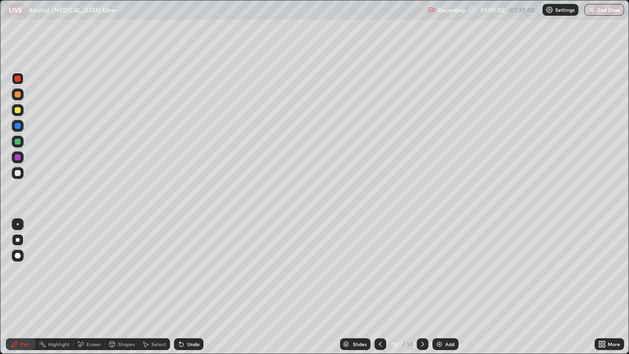
click at [190, 287] on div "Undo" at bounding box center [193, 344] width 12 height 5
click at [16, 173] on div at bounding box center [18, 173] width 6 height 6
click at [17, 110] on div at bounding box center [18, 110] width 6 height 6
click at [18, 109] on div at bounding box center [18, 110] width 6 height 6
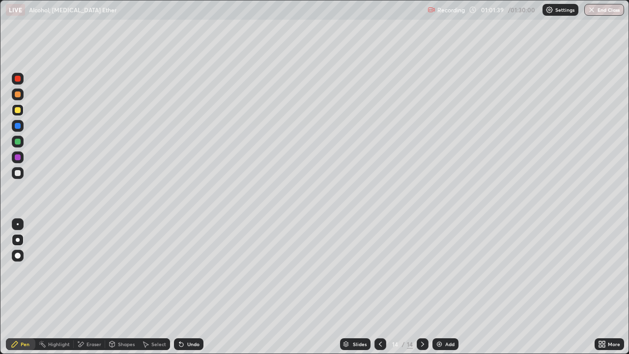
click at [380, 287] on icon at bounding box center [381, 344] width 8 height 8
click at [375, 287] on div at bounding box center [381, 344] width 12 height 12
click at [380, 287] on icon at bounding box center [381, 344] width 8 height 8
click at [381, 287] on icon at bounding box center [381, 344] width 8 height 8
click at [421, 287] on icon at bounding box center [423, 344] width 8 height 8
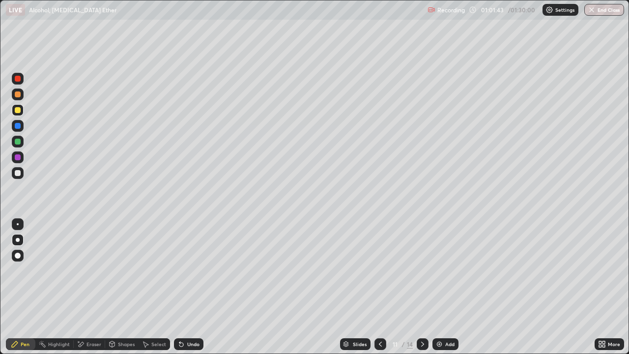
click at [421, 287] on icon at bounding box center [422, 344] width 3 height 5
click at [422, 287] on icon at bounding box center [423, 344] width 8 height 8
click at [423, 287] on icon at bounding box center [423, 344] width 8 height 8
click at [423, 287] on icon at bounding box center [422, 344] width 3 height 5
click at [422, 287] on icon at bounding box center [423, 344] width 8 height 8
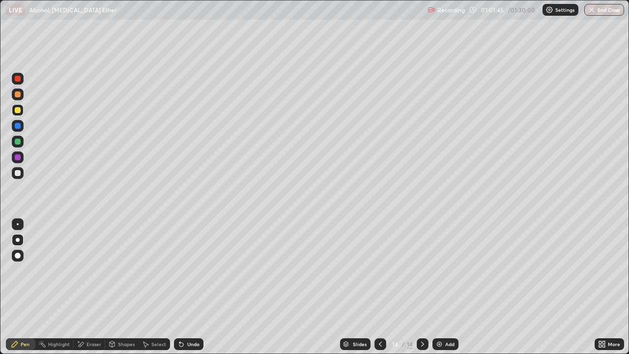
click at [444, 287] on div "Add" at bounding box center [446, 344] width 26 height 12
click at [16, 175] on div at bounding box center [18, 173] width 6 height 6
click at [17, 176] on div at bounding box center [18, 173] width 6 height 6
click at [197, 287] on div "Undo" at bounding box center [189, 344] width 30 height 12
click at [191, 287] on div "Undo" at bounding box center [189, 344] width 30 height 12
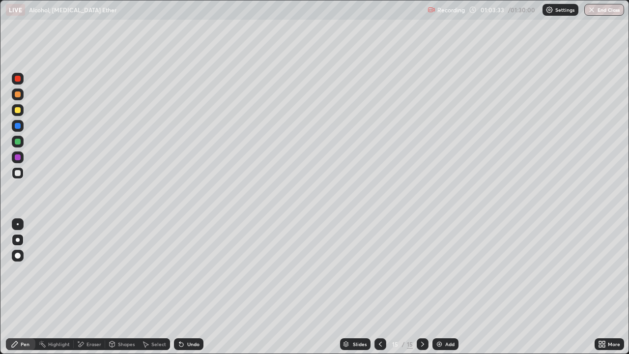
click at [16, 172] on div at bounding box center [18, 173] width 6 height 6
click at [17, 174] on div at bounding box center [18, 173] width 6 height 6
click at [17, 111] on div at bounding box center [18, 110] width 6 height 6
click at [17, 110] on div at bounding box center [18, 110] width 6 height 6
click at [18, 172] on div at bounding box center [18, 173] width 6 height 6
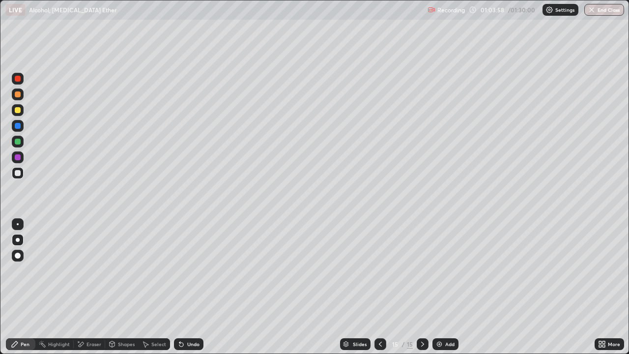
click at [18, 172] on div at bounding box center [18, 173] width 6 height 6
click at [18, 111] on div at bounding box center [18, 110] width 6 height 6
click at [18, 112] on div at bounding box center [18, 110] width 6 height 6
click at [445, 287] on div "Add" at bounding box center [449, 344] width 9 height 5
click at [191, 287] on div "Undo" at bounding box center [193, 344] width 12 height 5
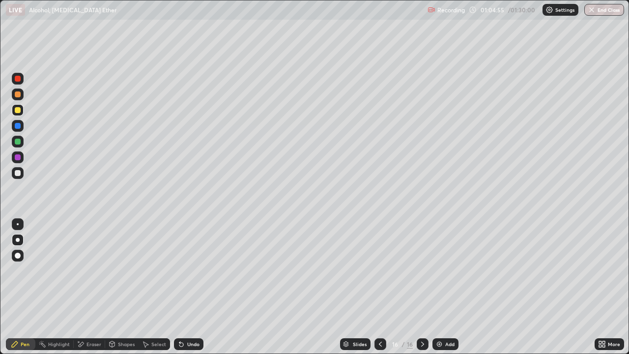
click at [194, 287] on div "Undo" at bounding box center [193, 344] width 12 height 5
click at [191, 287] on div "Undo" at bounding box center [189, 344] width 30 height 12
click at [190, 287] on div "Undo" at bounding box center [193, 344] width 12 height 5
click at [19, 174] on div at bounding box center [18, 173] width 6 height 6
click at [97, 287] on div "Eraser" at bounding box center [94, 344] width 15 height 5
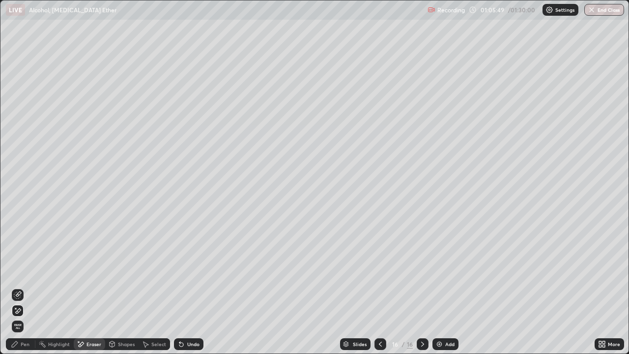
click at [25, 287] on div "Pen" at bounding box center [21, 344] width 30 height 12
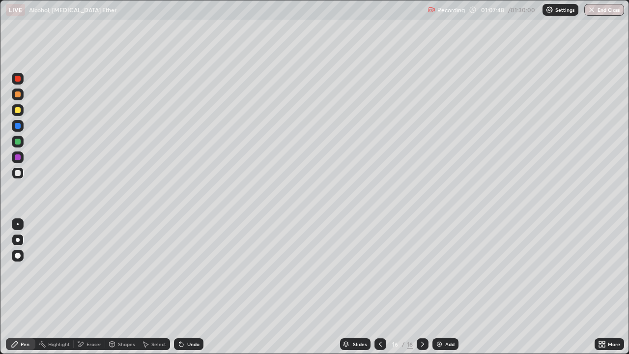
click at [194, 287] on div "Undo" at bounding box center [193, 344] width 12 height 5
click at [449, 287] on div "Add" at bounding box center [449, 344] width 9 height 5
click at [16, 78] on div at bounding box center [18, 79] width 6 height 6
click at [16, 80] on div at bounding box center [18, 79] width 6 height 6
click at [17, 79] on div at bounding box center [18, 79] width 6 height 6
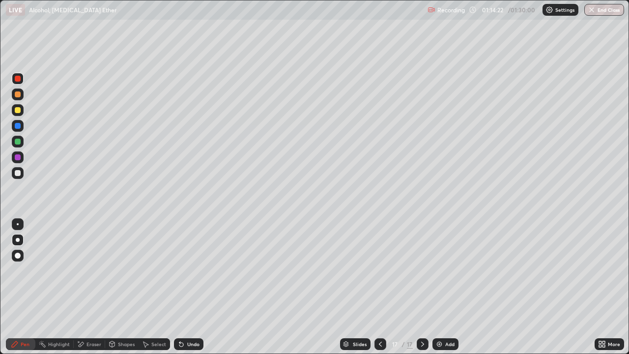
click at [17, 80] on div at bounding box center [18, 79] width 6 height 6
click at [17, 79] on div at bounding box center [18, 79] width 6 height 6
click at [17, 80] on div at bounding box center [18, 79] width 6 height 6
click at [14, 175] on div at bounding box center [18, 173] width 12 height 12
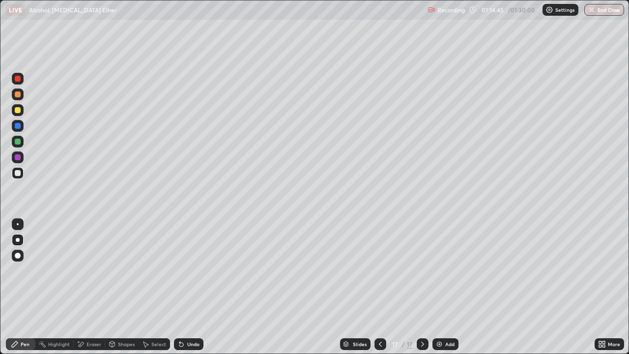
click at [15, 174] on div at bounding box center [18, 173] width 6 height 6
click at [18, 81] on div at bounding box center [18, 79] width 6 height 6
click at [19, 79] on div at bounding box center [18, 79] width 6 height 6
click at [19, 175] on div at bounding box center [18, 173] width 6 height 6
click at [18, 173] on div at bounding box center [18, 173] width 6 height 6
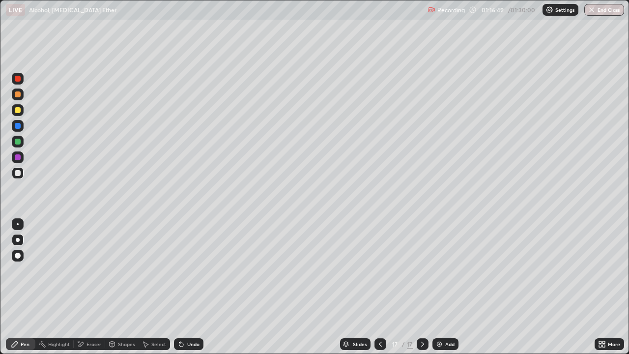
click at [194, 287] on div "Undo" at bounding box center [193, 344] width 12 height 5
click at [193, 287] on div "Undo" at bounding box center [193, 344] width 12 height 5
click at [192, 287] on div "Undo" at bounding box center [193, 344] width 12 height 5
click at [195, 287] on div "Undo" at bounding box center [189, 344] width 30 height 12
click at [194, 287] on div "Undo" at bounding box center [193, 344] width 12 height 5
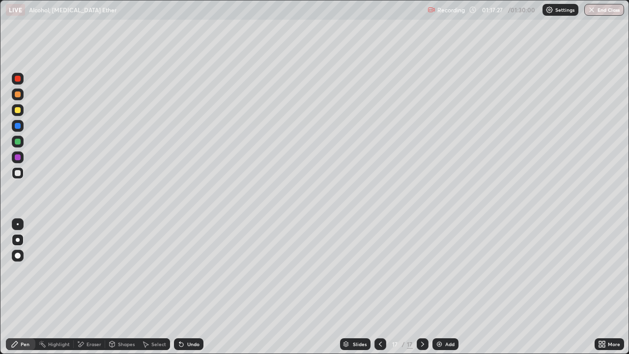
click at [193, 287] on div "Undo" at bounding box center [193, 344] width 12 height 5
click at [15, 79] on div at bounding box center [18, 79] width 6 height 6
click at [443, 287] on img at bounding box center [440, 344] width 8 height 8
click at [18, 175] on div at bounding box center [18, 173] width 6 height 6
click at [89, 287] on div "Eraser" at bounding box center [94, 344] width 15 height 5
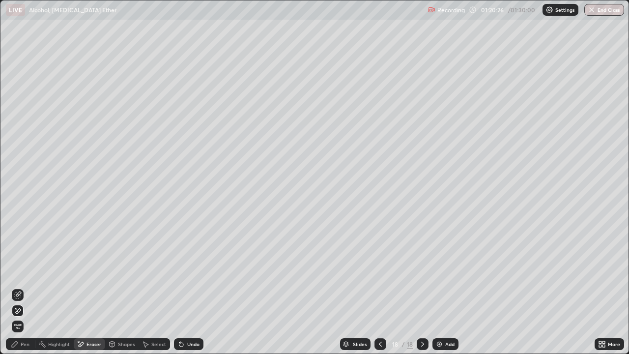
click at [20, 287] on div "Pen" at bounding box center [21, 344] width 30 height 12
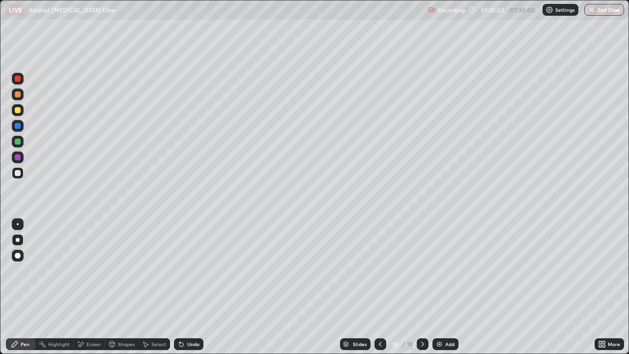
click at [16, 172] on div at bounding box center [18, 173] width 6 height 6
click at [17, 173] on div at bounding box center [18, 173] width 6 height 6
click at [20, 76] on div at bounding box center [18, 79] width 6 height 6
click at [445, 287] on div "Add" at bounding box center [449, 344] width 9 height 5
click at [16, 173] on div at bounding box center [18, 173] width 6 height 6
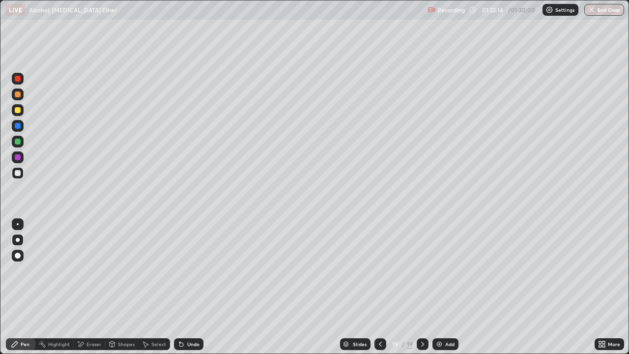
click at [16, 172] on div at bounding box center [18, 173] width 6 height 6
click at [18, 79] on div at bounding box center [18, 79] width 6 height 6
click at [18, 80] on div at bounding box center [18, 79] width 6 height 6
click at [16, 173] on div at bounding box center [18, 173] width 6 height 6
click at [18, 172] on div at bounding box center [18, 173] width 6 height 6
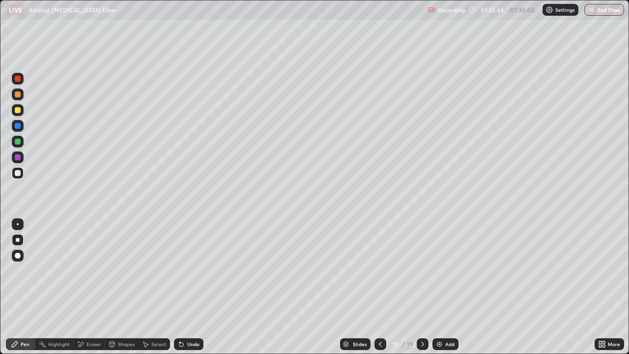
click at [16, 109] on div at bounding box center [18, 110] width 6 height 6
click at [18, 173] on div at bounding box center [18, 173] width 6 height 6
click at [602, 9] on button "End Class" at bounding box center [605, 10] width 39 height 12
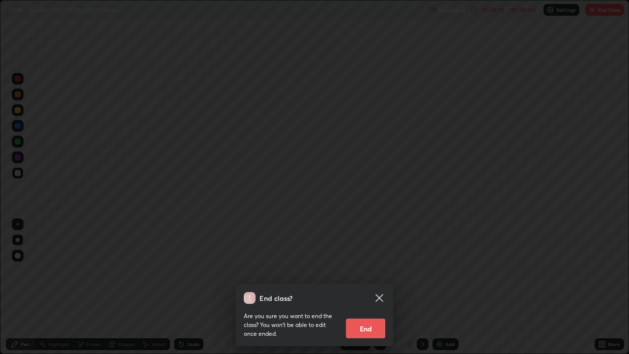
click at [364, 287] on button "End" at bounding box center [365, 329] width 39 height 20
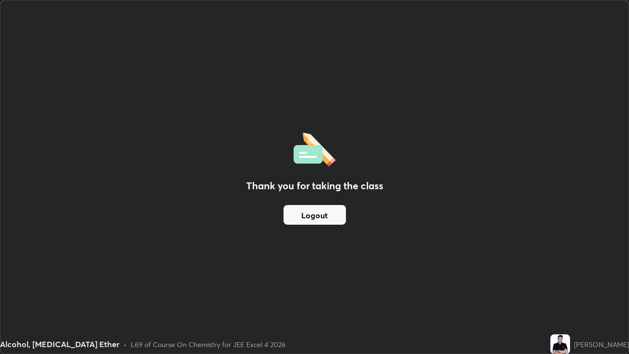
click at [321, 214] on button "Logout" at bounding box center [315, 215] width 62 height 20
click at [317, 215] on button "Logout" at bounding box center [315, 215] width 62 height 20
click at [320, 214] on button "Logout" at bounding box center [315, 215] width 62 height 20
